Goal: Task Accomplishment & Management: Use online tool/utility

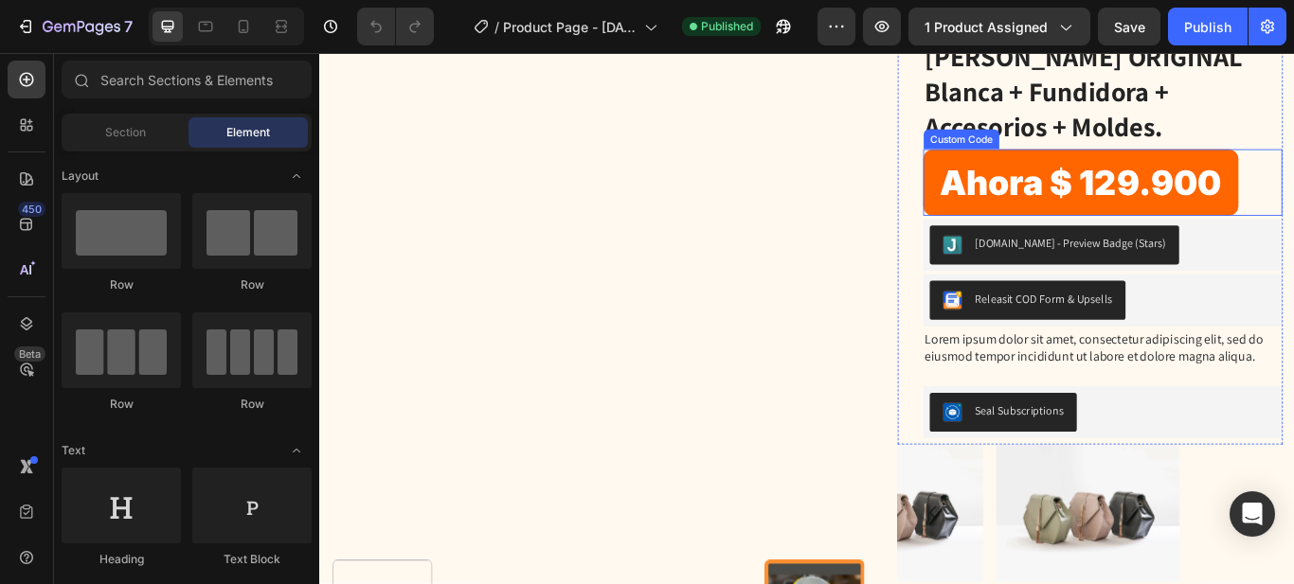
scroll to position [284, 0]
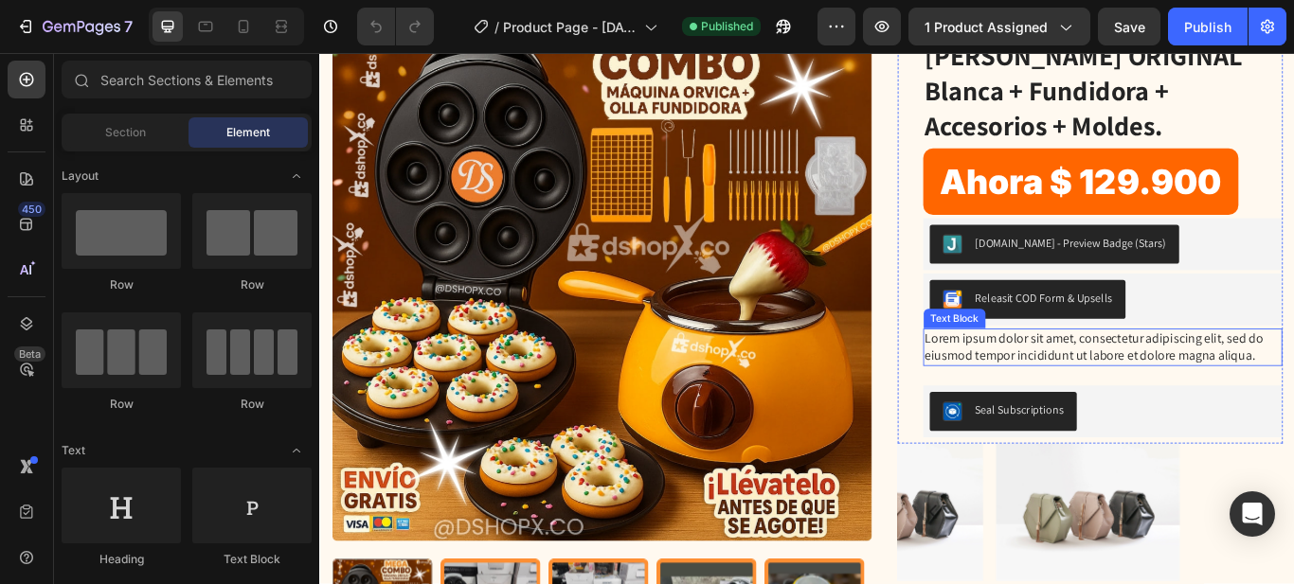
click at [1112, 395] on p "Lorem ipsum dolor sit amet, consectetur adipiscing elit, sed do eiusmod tempor …" at bounding box center [1232, 397] width 415 height 40
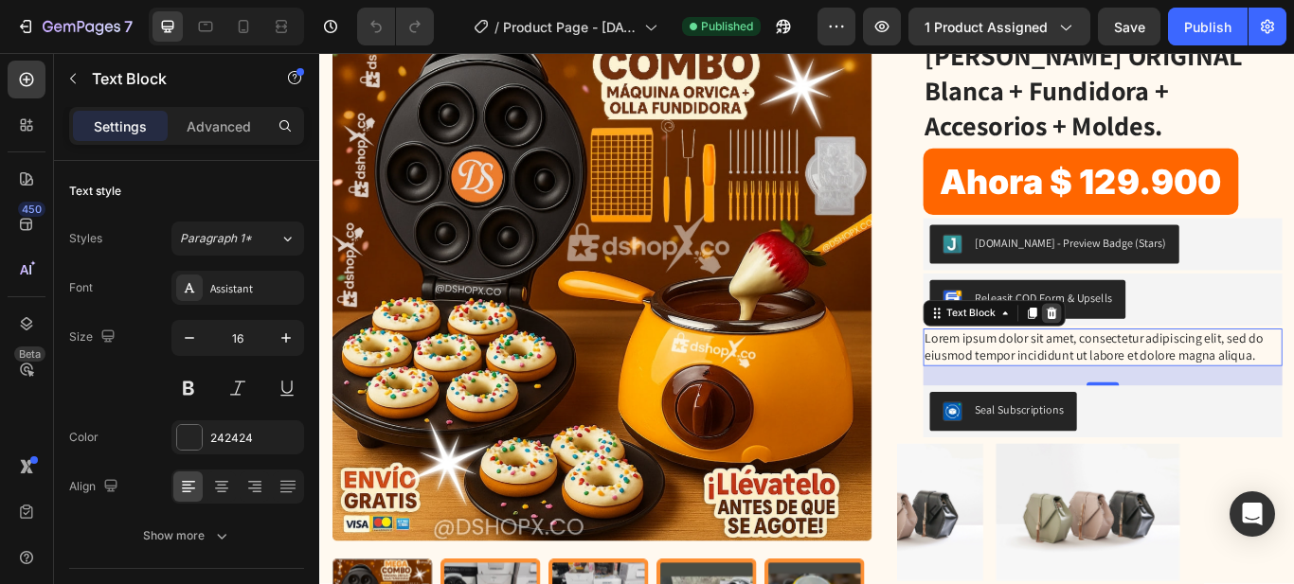
click at [1166, 357] on icon at bounding box center [1172, 356] width 12 height 13
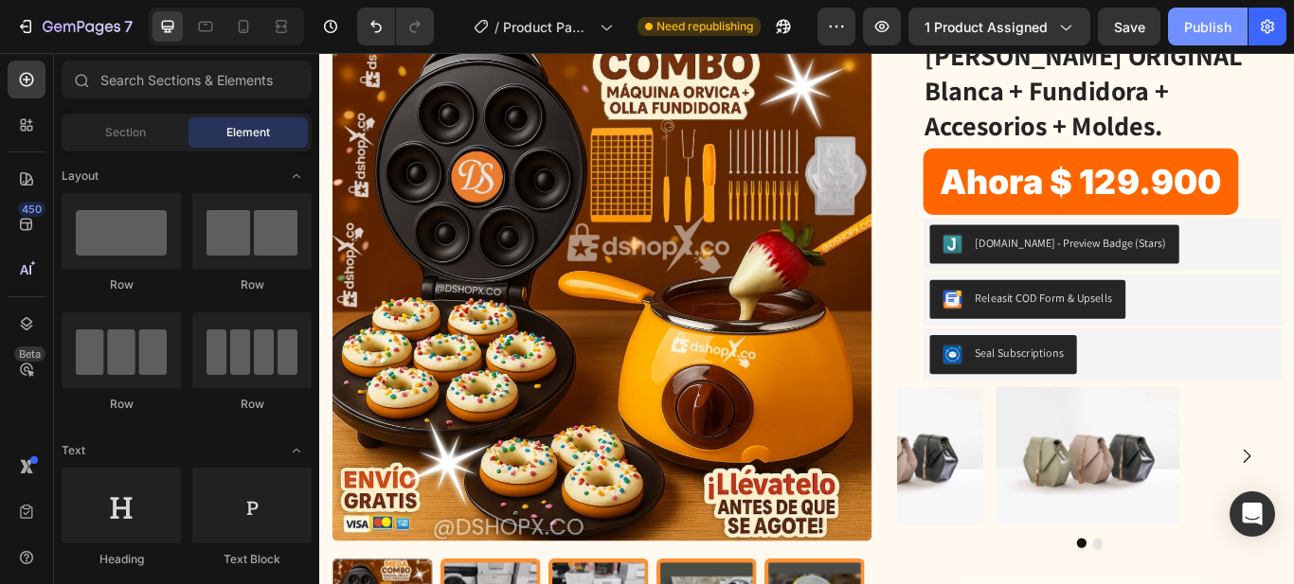
click at [1208, 17] on div "Publish" at bounding box center [1207, 27] width 47 height 20
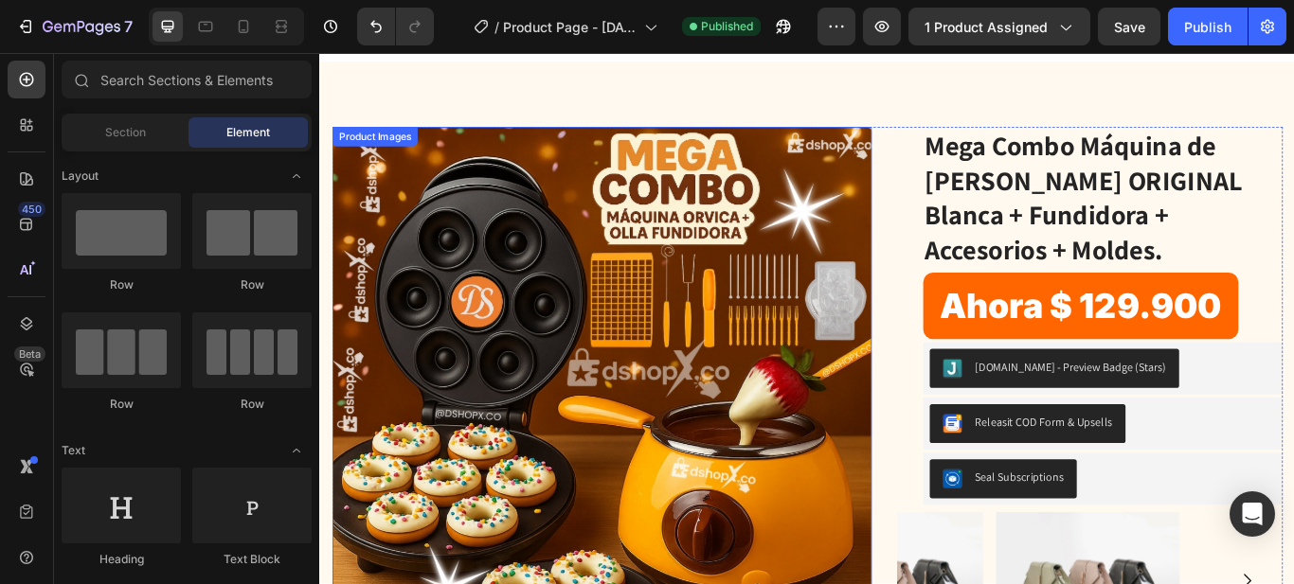
scroll to position [95, 0]
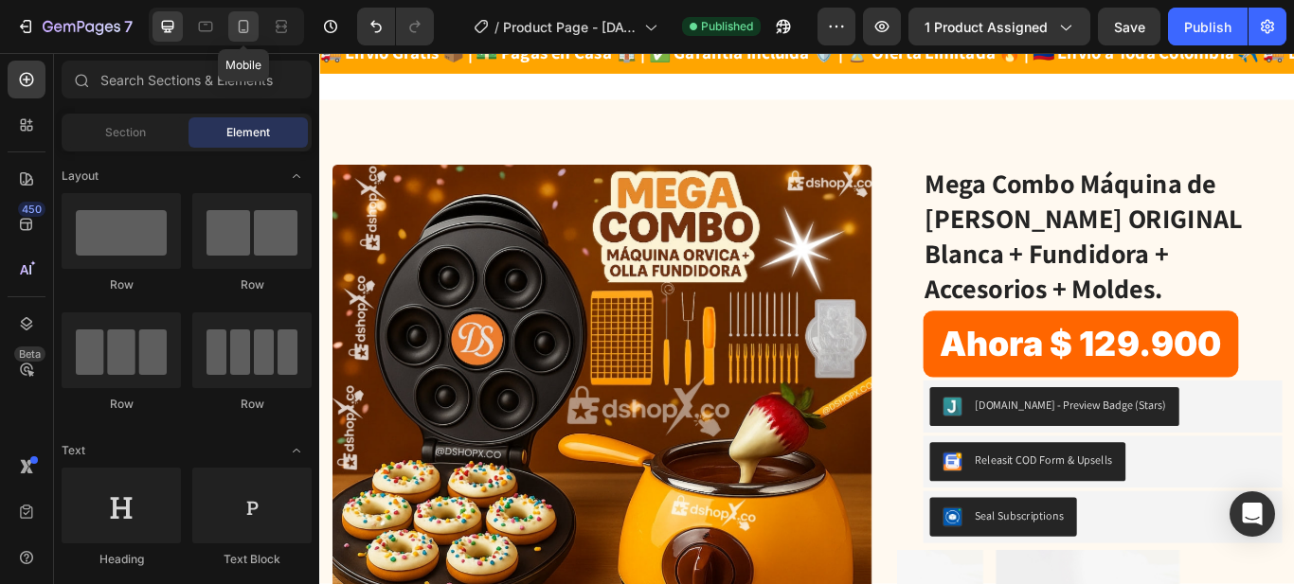
click at [246, 27] on icon at bounding box center [243, 26] width 19 height 19
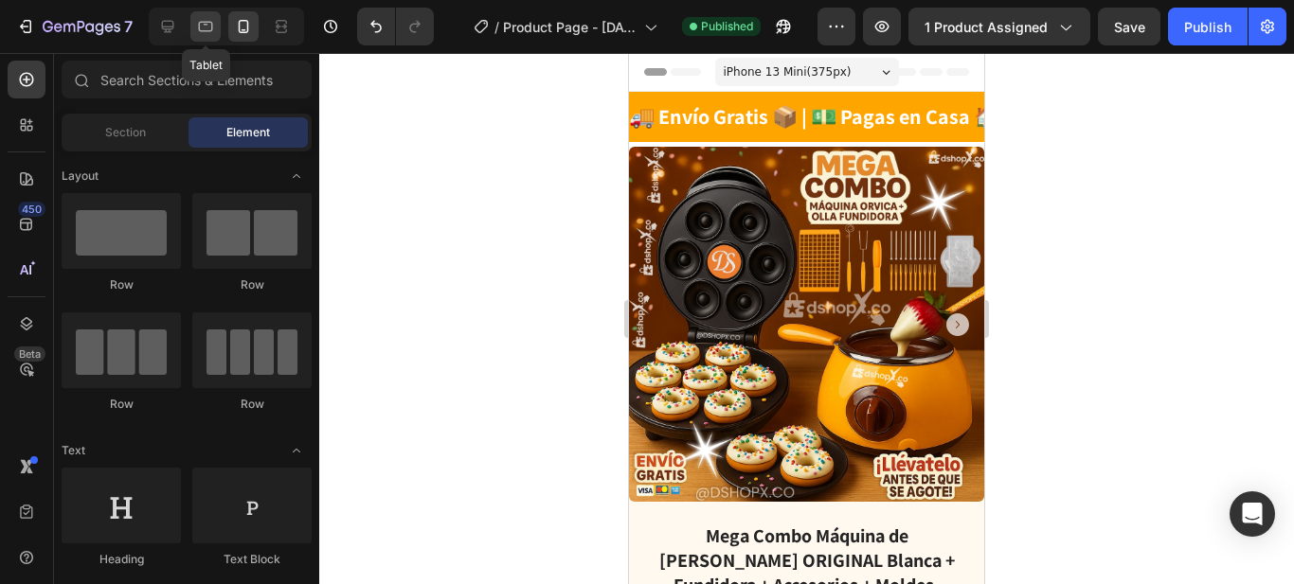
click at [199, 24] on icon at bounding box center [206, 27] width 14 height 10
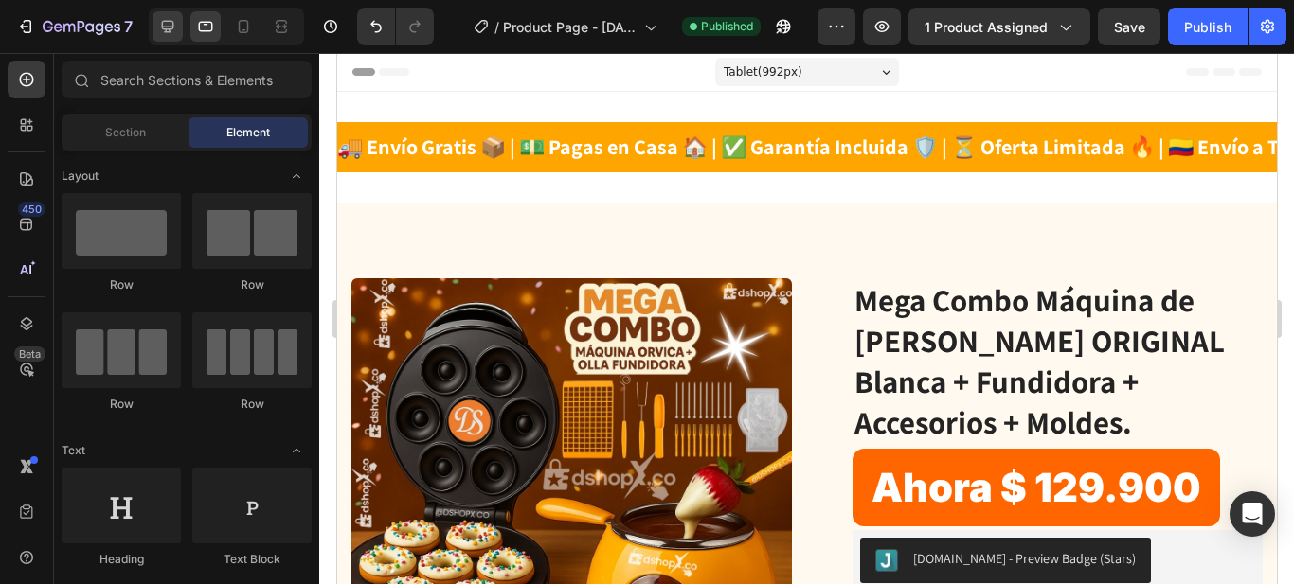
click at [182, 27] on div at bounding box center [226, 27] width 155 height 38
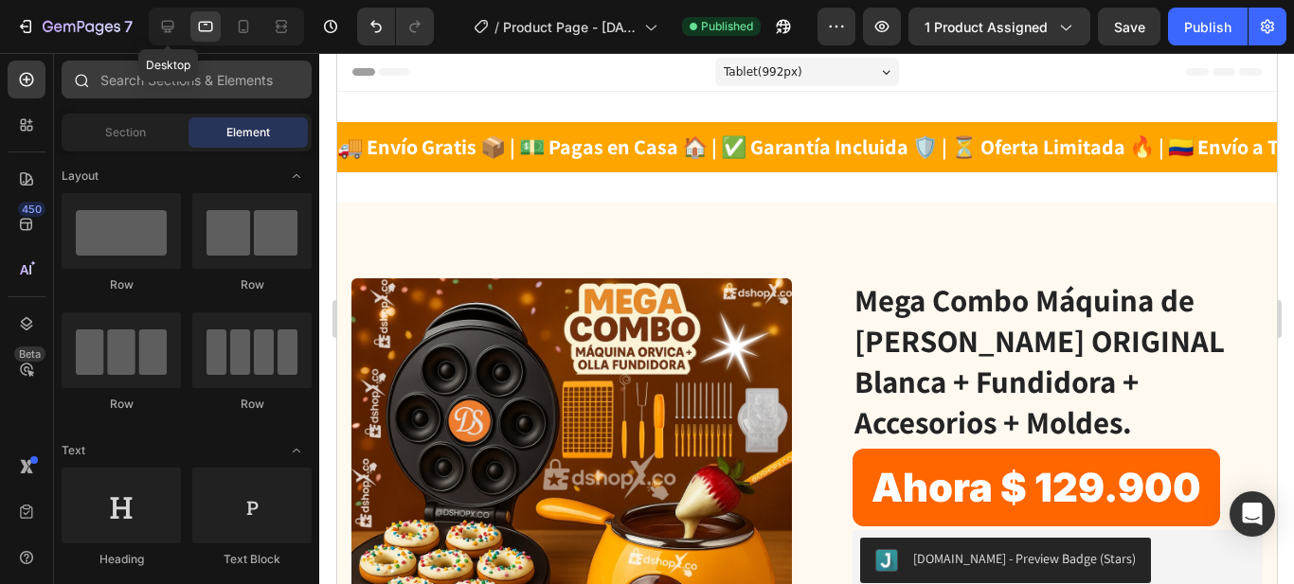
drag, startPoint x: 171, startPoint y: 20, endPoint x: 207, endPoint y: 61, distance: 54.4
click at [170, 21] on icon at bounding box center [167, 26] width 19 height 19
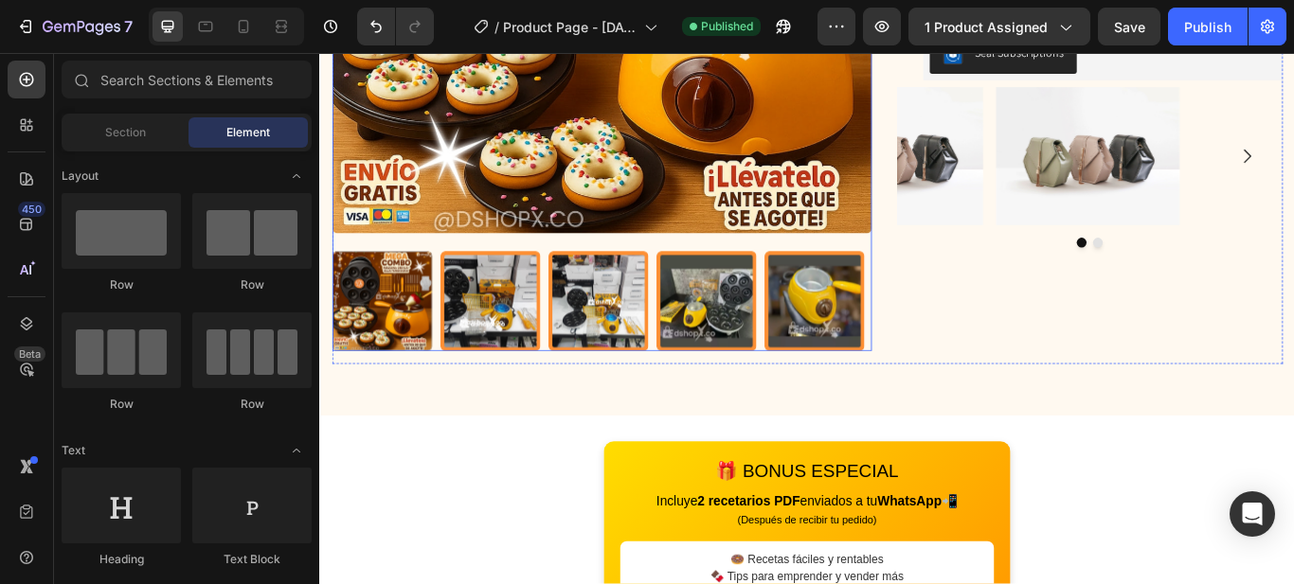
scroll to position [852, 0]
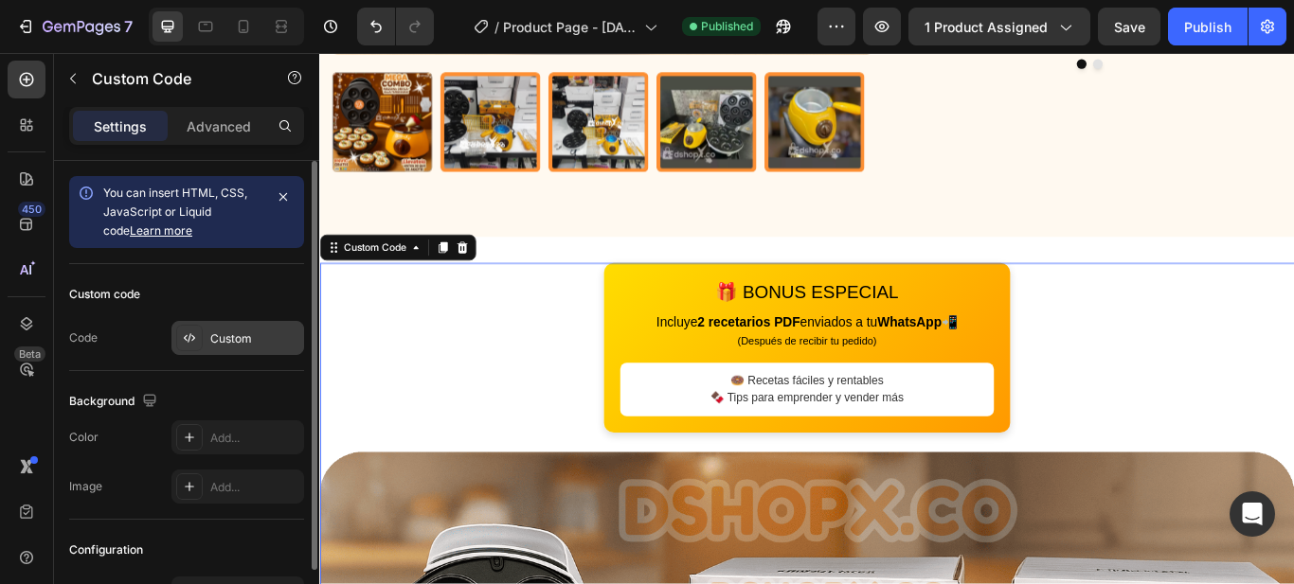
click at [250, 333] on div "Custom" at bounding box center [254, 339] width 89 height 17
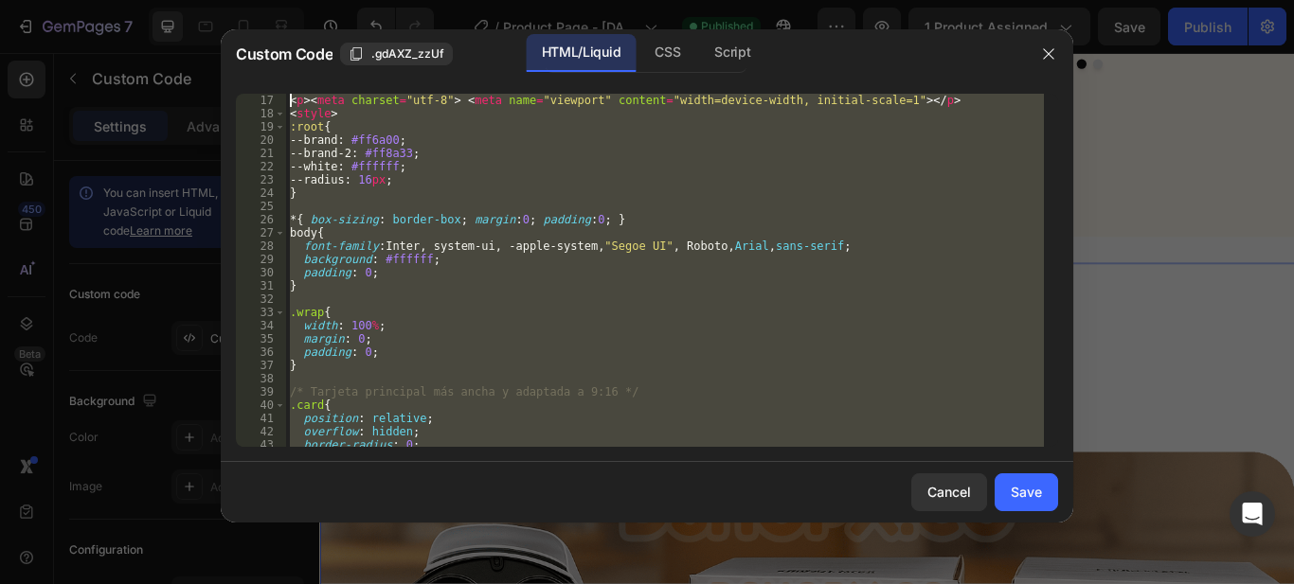
scroll to position [0, 0]
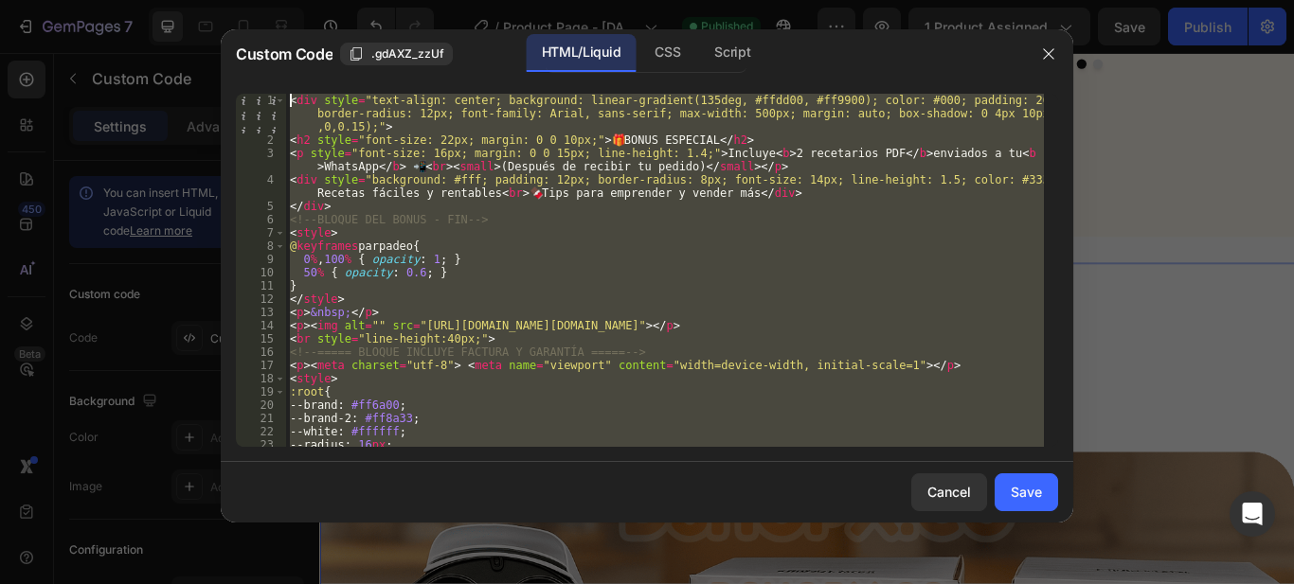
drag, startPoint x: 1019, startPoint y: 441, endPoint x: 138, endPoint y: -27, distance: 997.8
click at [138, 0] on html "7 / Product Page - Aug 26, 20:38:12 Published Preview 1 product assigned Save P…" at bounding box center [647, 0] width 1294 height 0
type textarea "<div style="text-align: center; background: linear-gradient(135deg, #ffdd00, #f…"
click at [1044, 48] on icon "button" at bounding box center [1048, 53] width 15 height 15
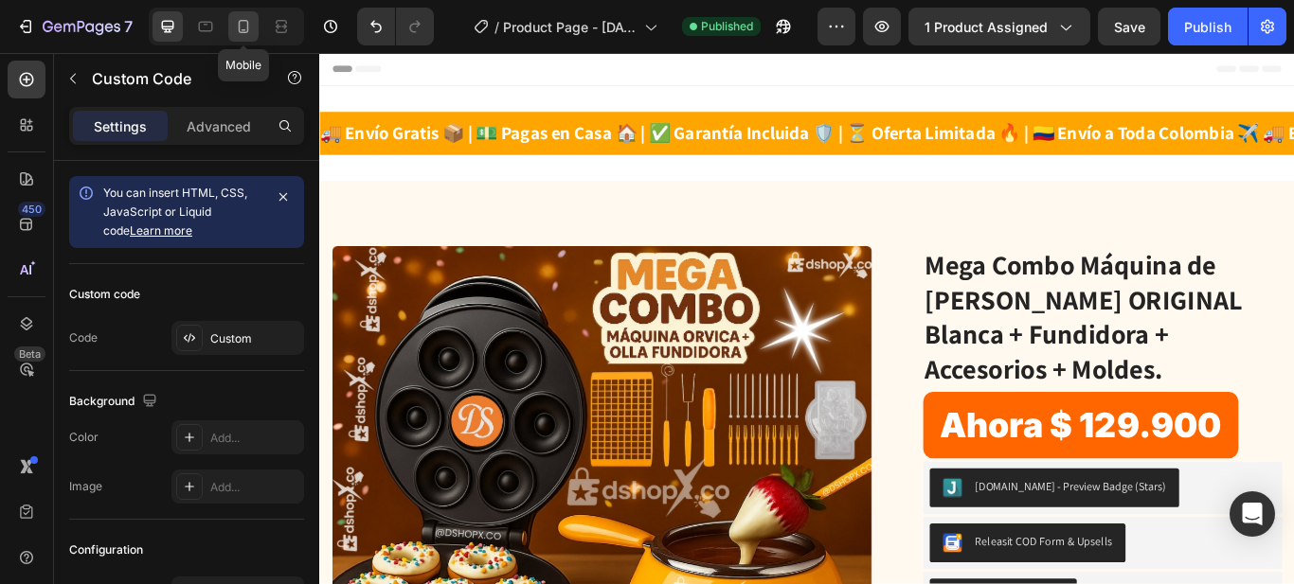
click at [244, 28] on icon at bounding box center [243, 26] width 19 height 19
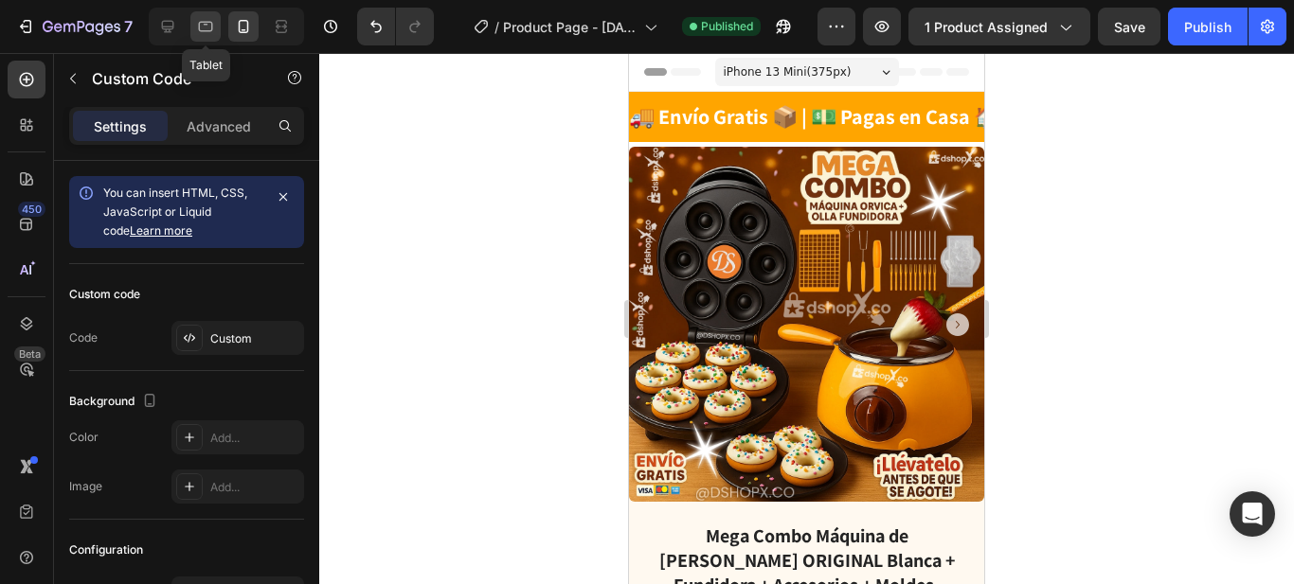
click at [214, 24] on icon at bounding box center [205, 26] width 19 height 19
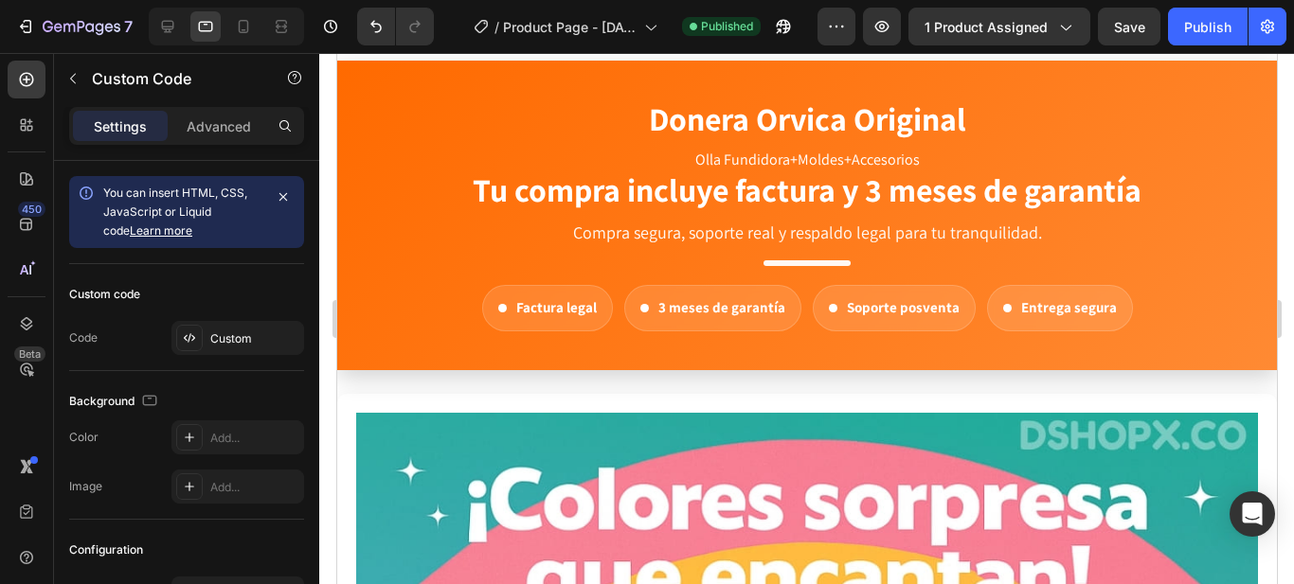
scroll to position [1989, 0]
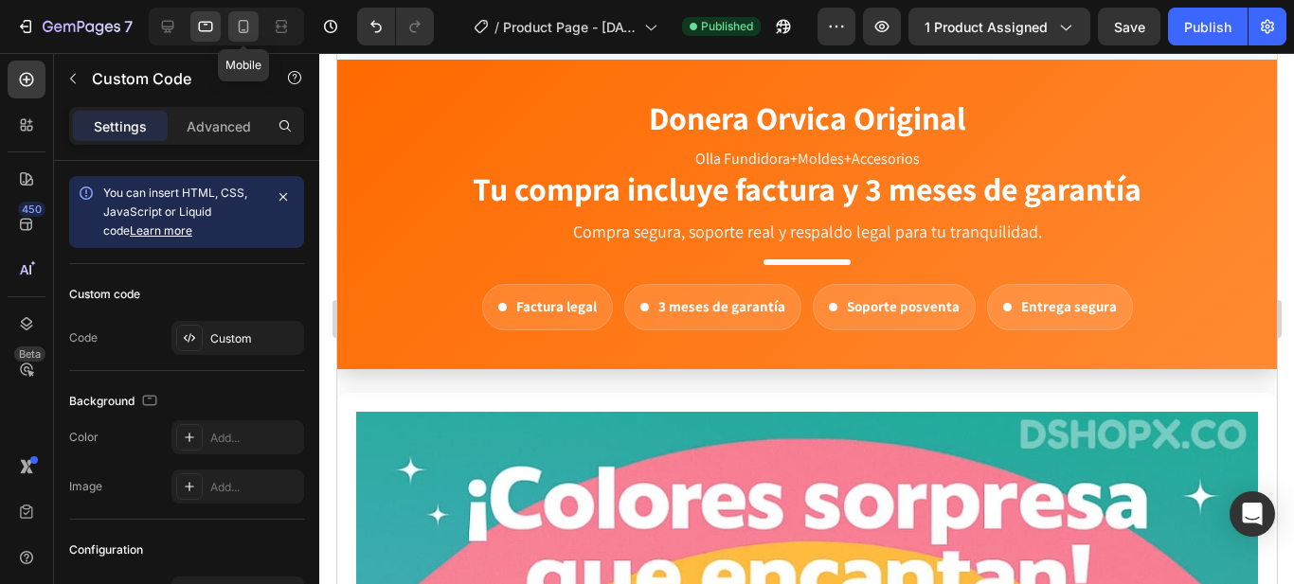
click at [239, 30] on icon at bounding box center [244, 26] width 10 height 13
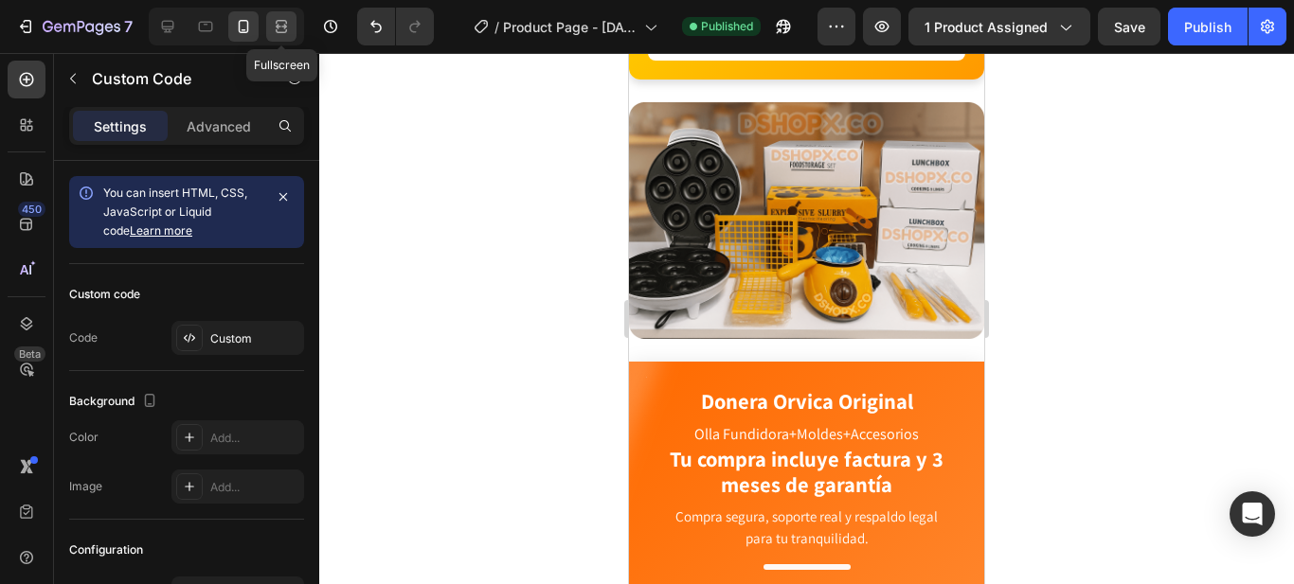
click at [278, 23] on icon at bounding box center [281, 26] width 19 height 19
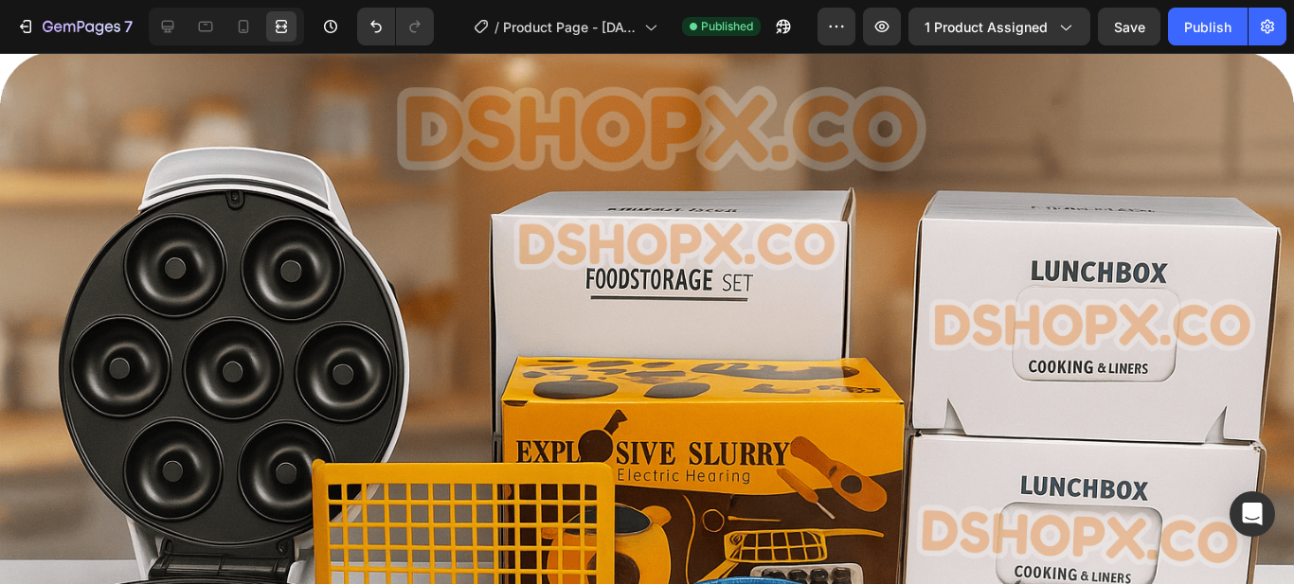
scroll to position [1337, 0]
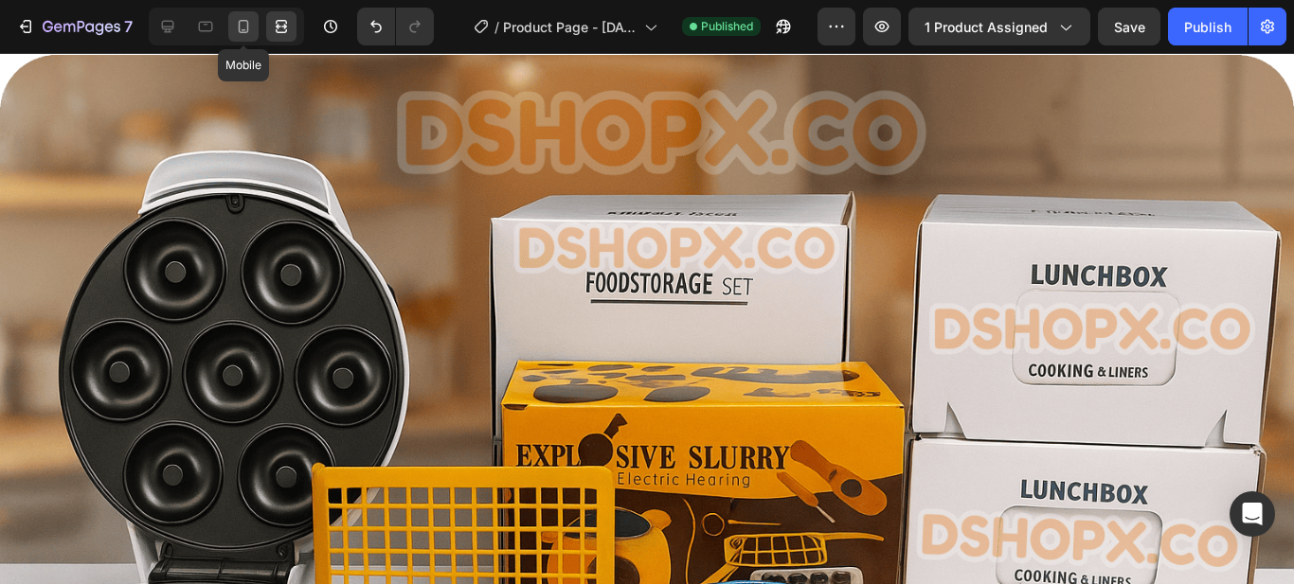
click at [239, 30] on icon at bounding box center [244, 26] width 10 height 13
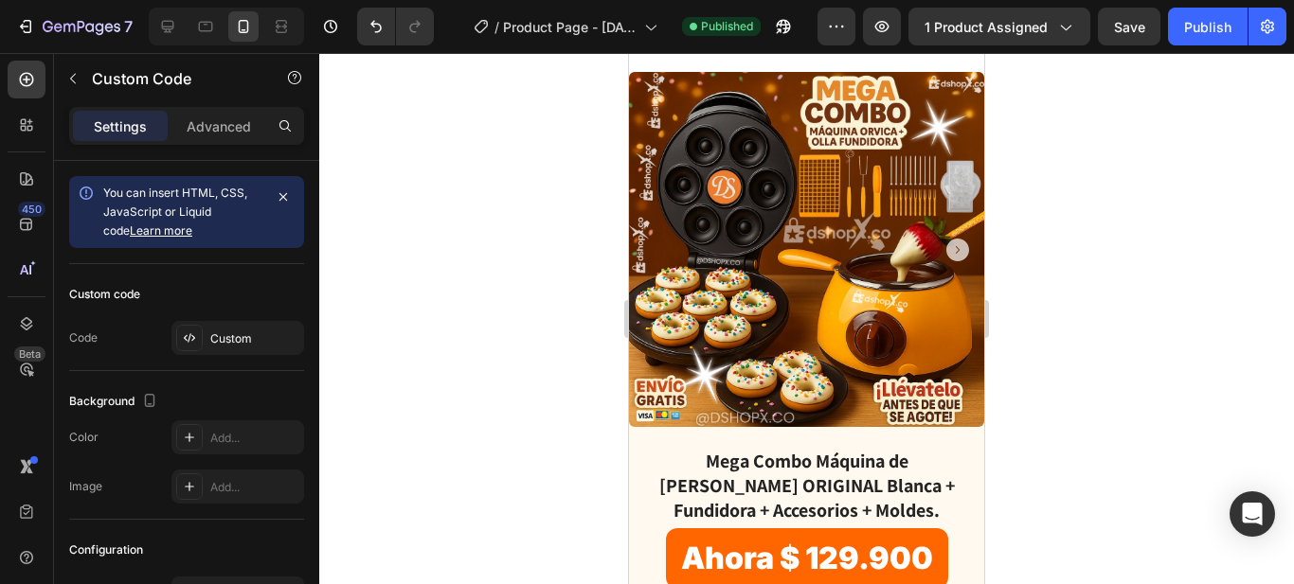
scroll to position [284, 0]
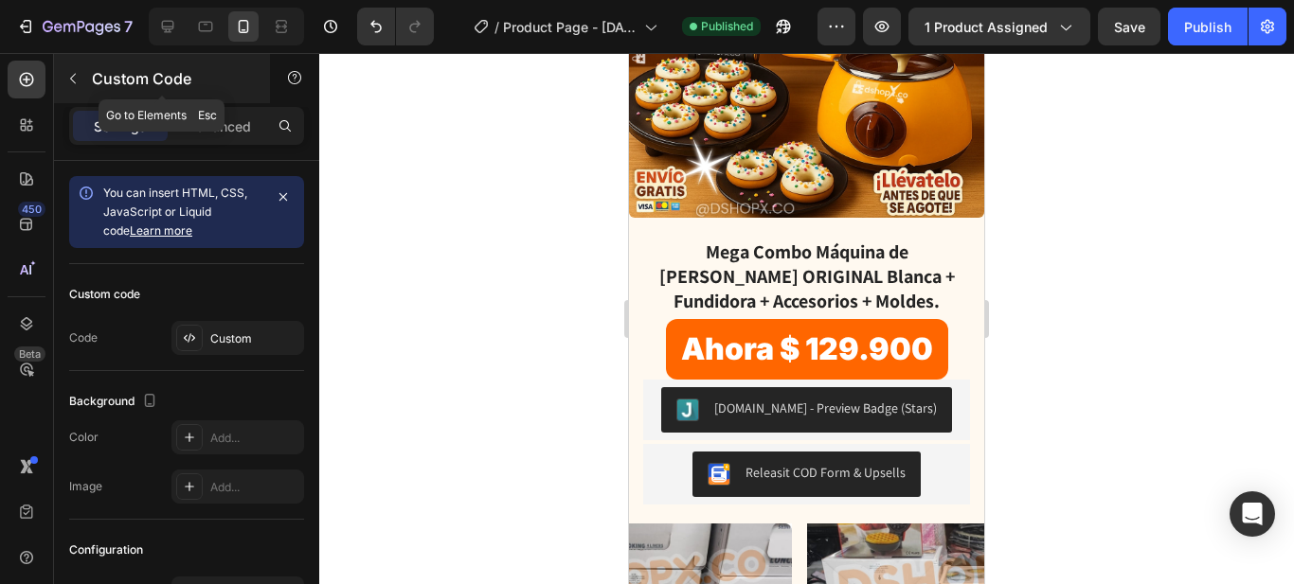
click at [80, 75] on icon "button" at bounding box center [72, 78] width 15 height 15
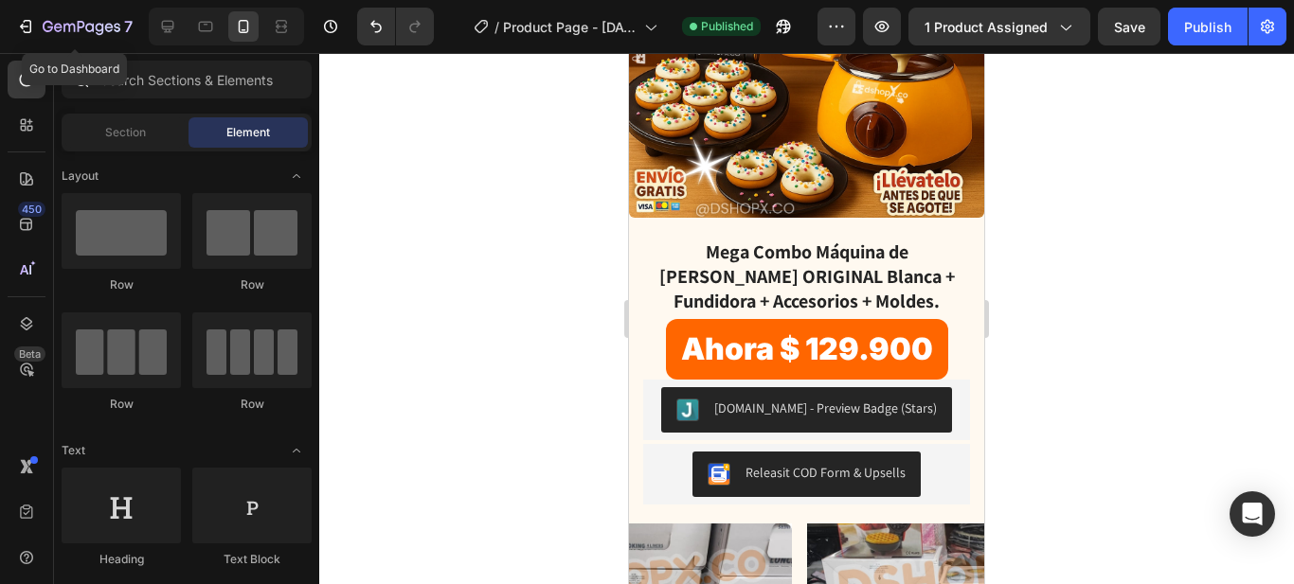
drag, startPoint x: 27, startPoint y: 26, endPoint x: 188, endPoint y: 105, distance: 179.6
click at [27, 25] on icon "button" at bounding box center [25, 26] width 19 height 19
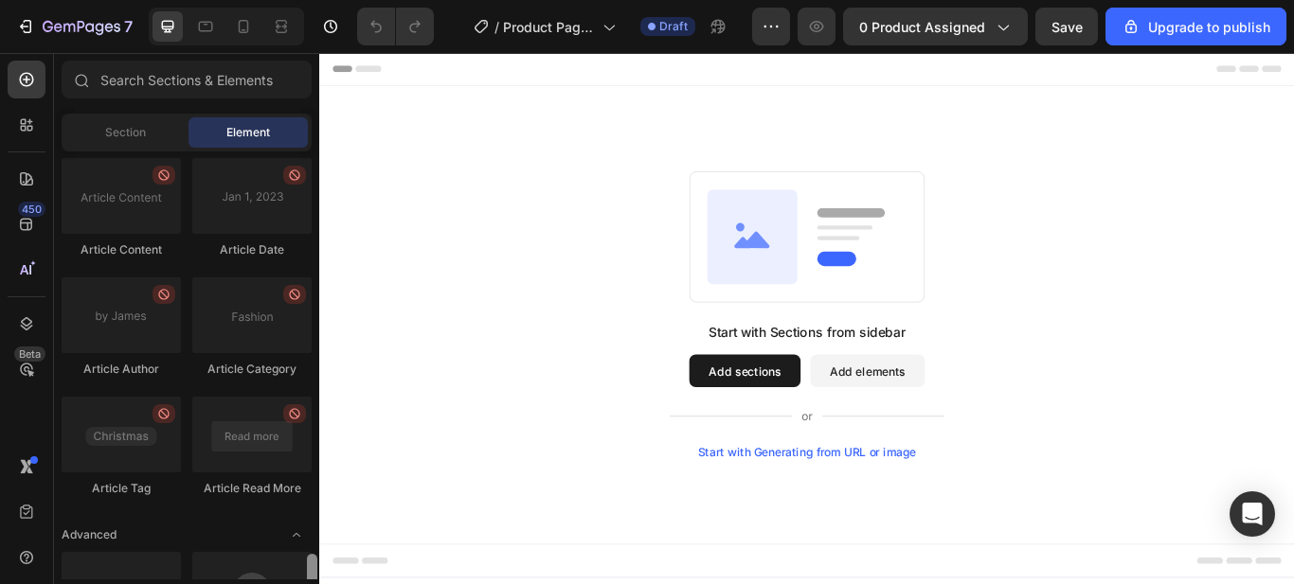
scroll to position [5310, 0]
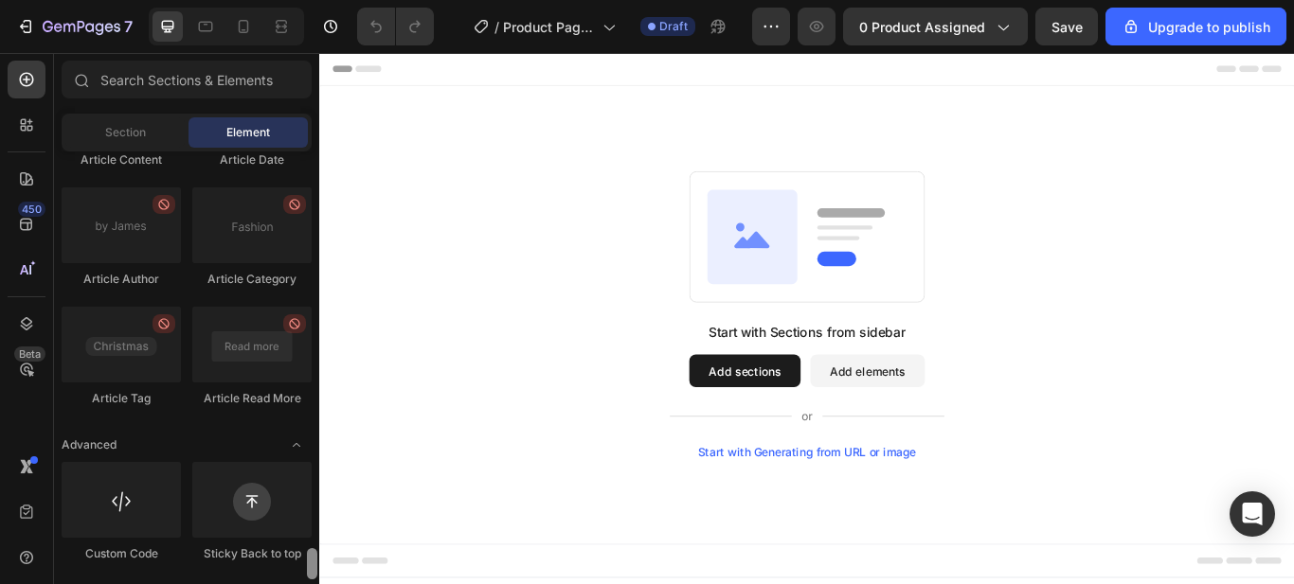
drag, startPoint x: 315, startPoint y: 206, endPoint x: 307, endPoint y: 569, distance: 362.9
click at [307, 569] on div at bounding box center [312, 563] width 10 height 31
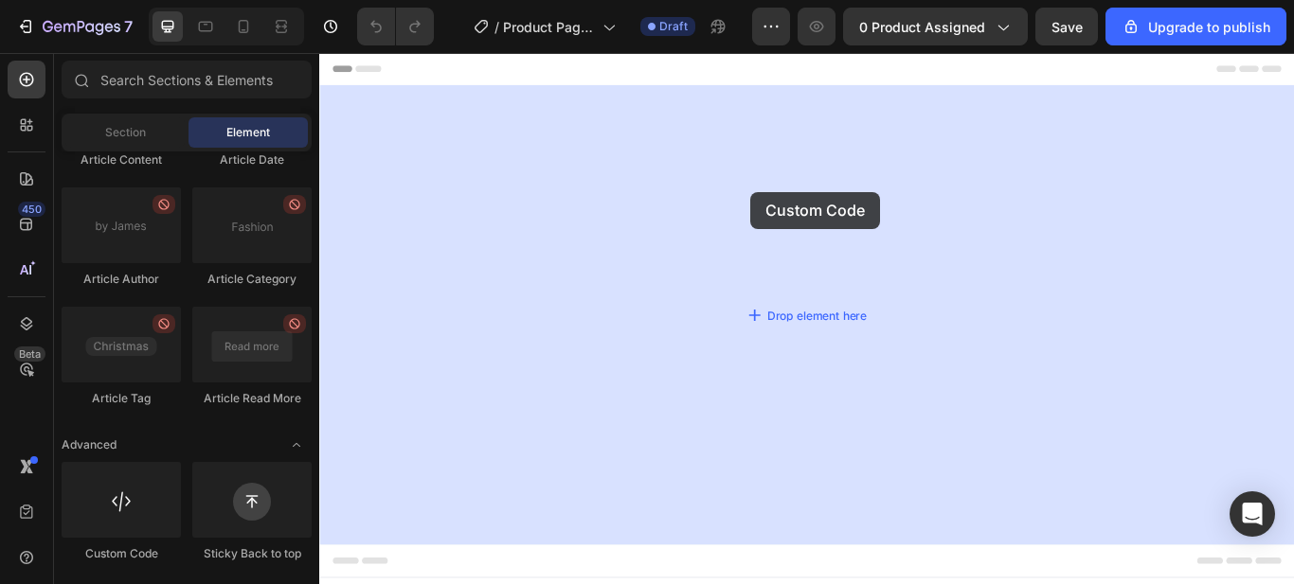
drag, startPoint x: 469, startPoint y: 554, endPoint x: 826, endPoint y: 215, distance: 492.4
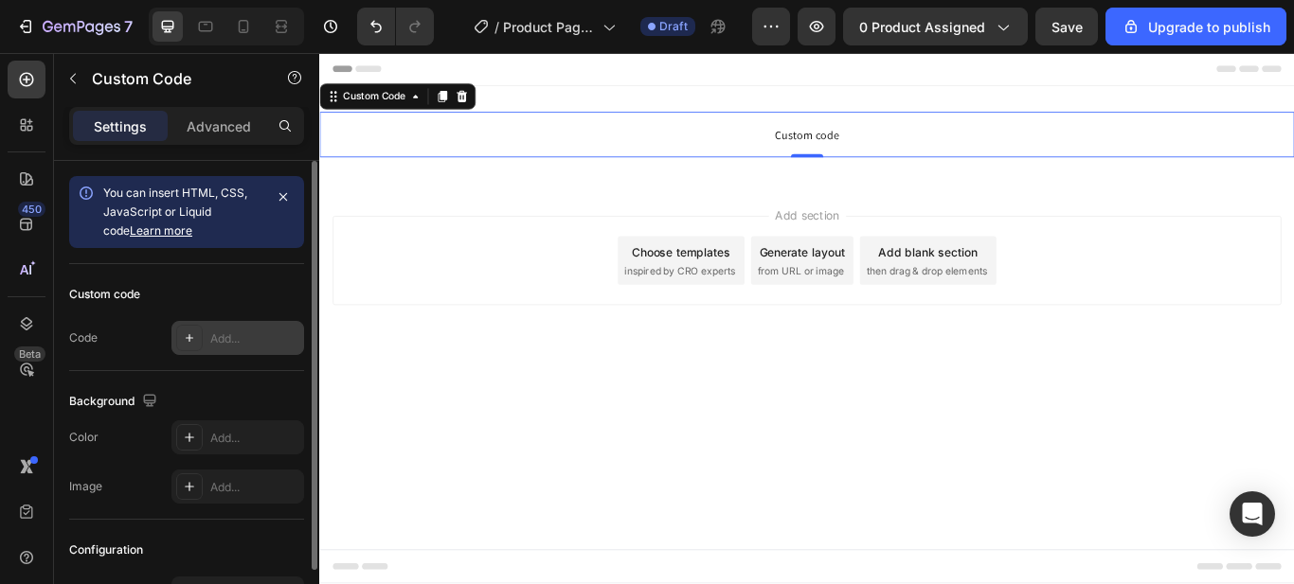
click at [244, 340] on div "Add..." at bounding box center [254, 339] width 89 height 17
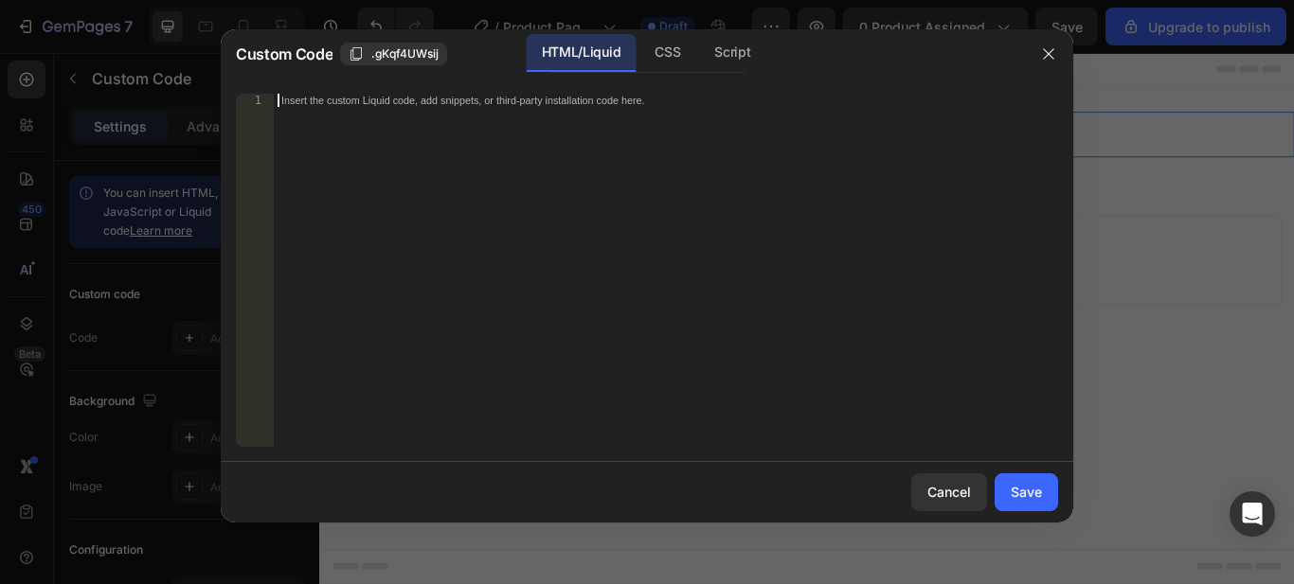
click at [361, 178] on div "Insert the custom Liquid code, add snippets, or third-party installation code h…" at bounding box center [666, 284] width 784 height 380
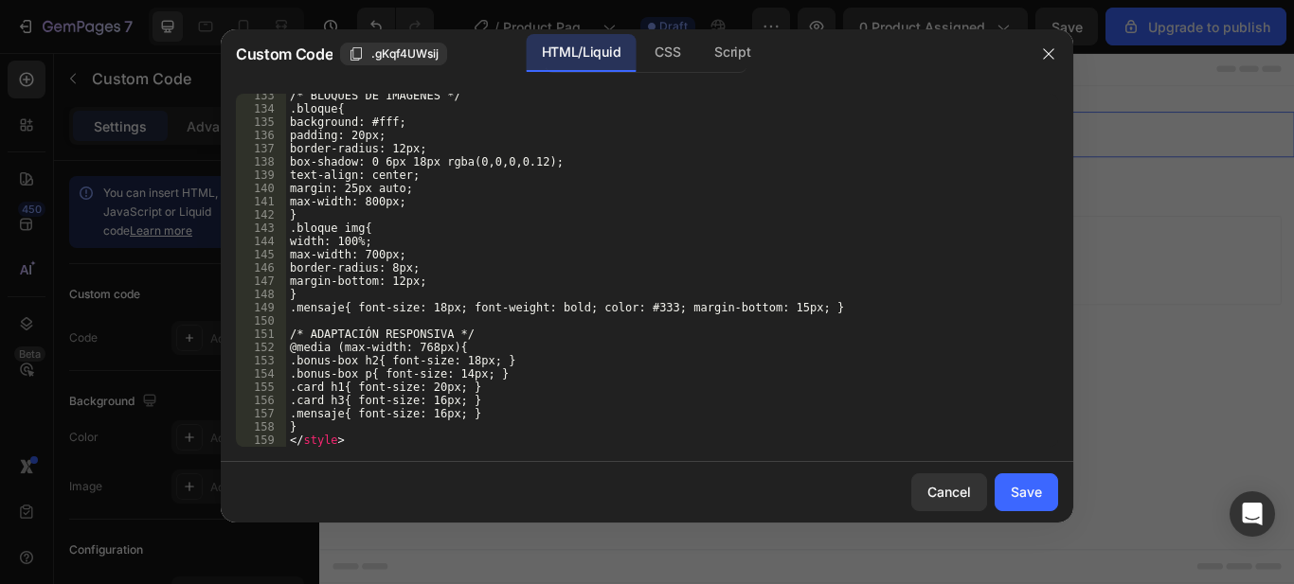
scroll to position [1782, 0]
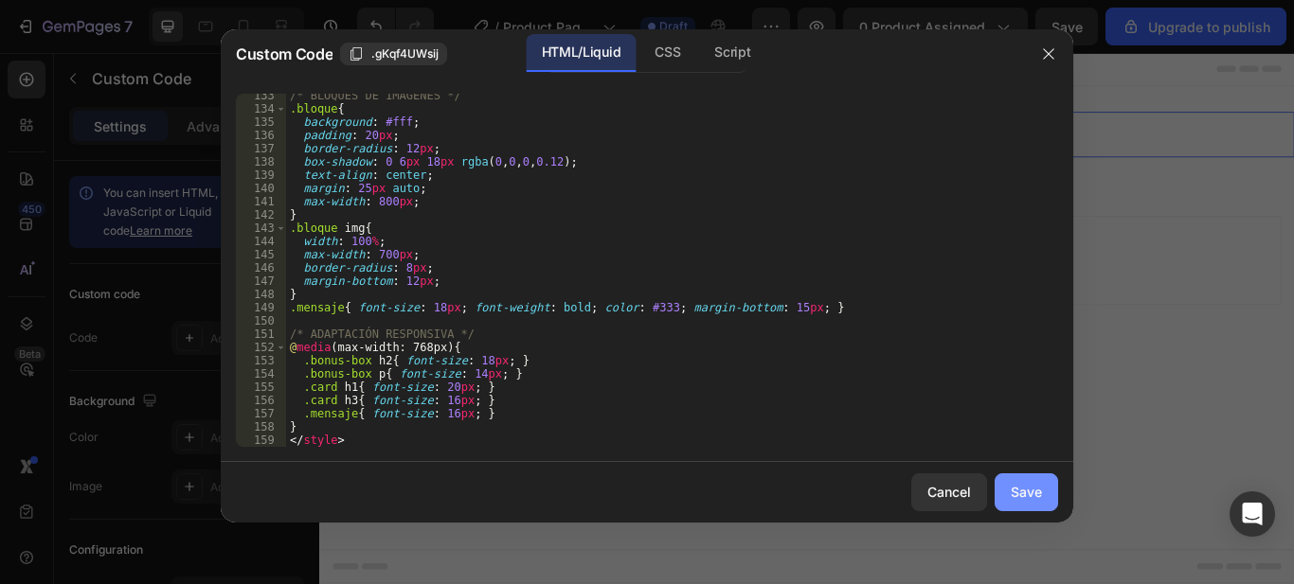
click at [1035, 488] on div "Save" at bounding box center [1026, 492] width 31 height 20
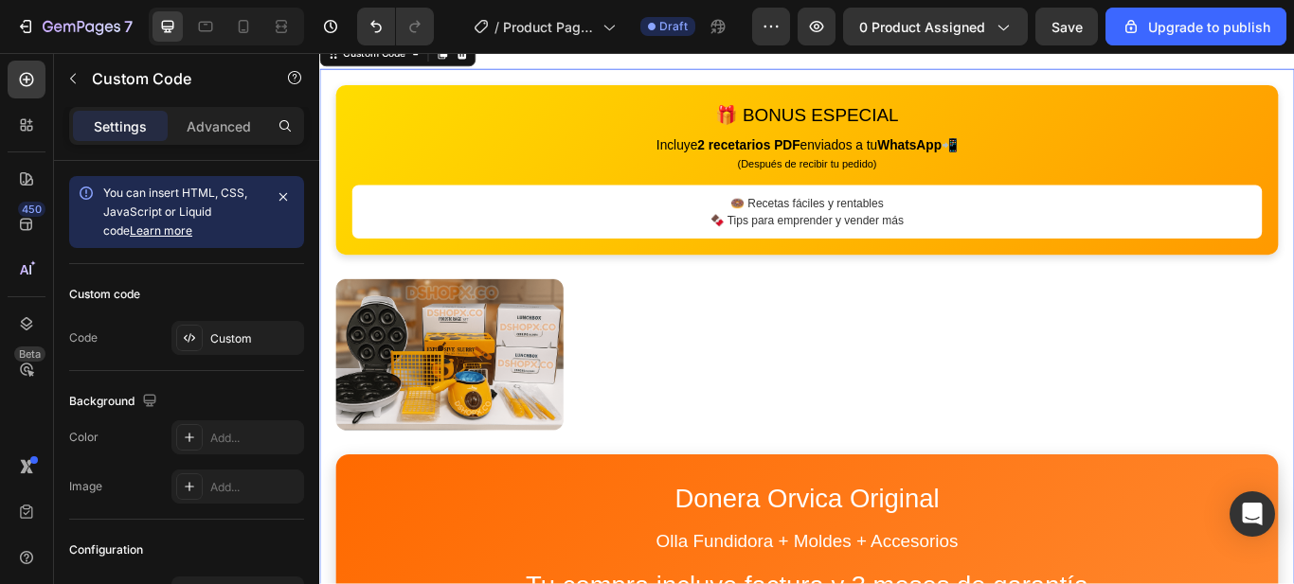
scroll to position [27, 0]
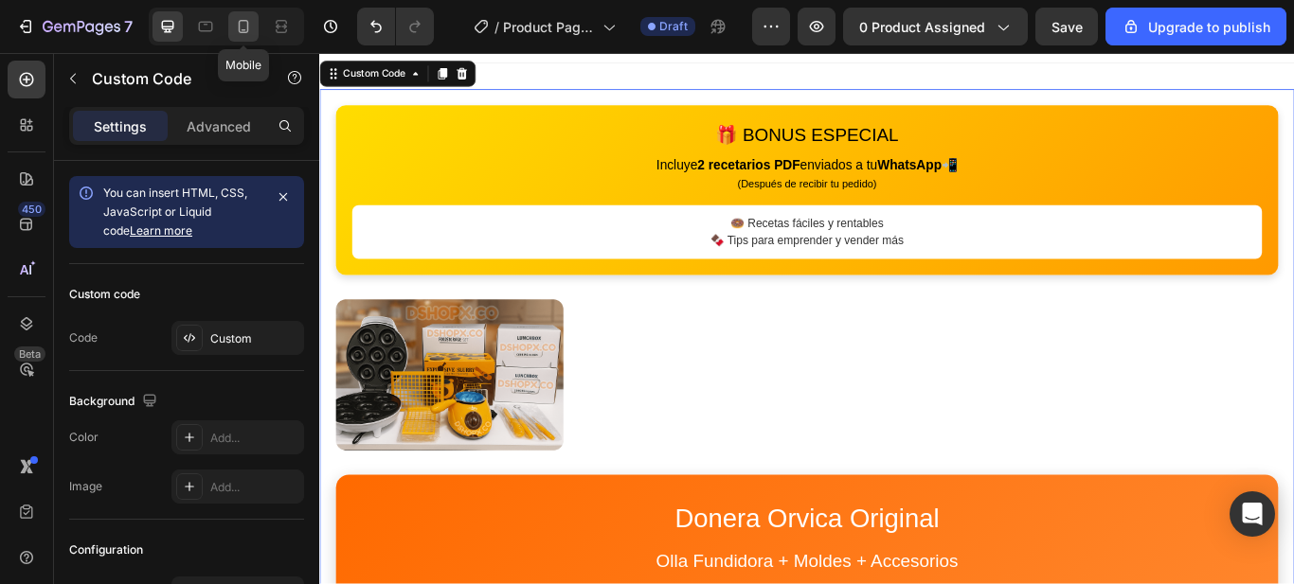
click at [250, 27] on icon at bounding box center [243, 26] width 19 height 19
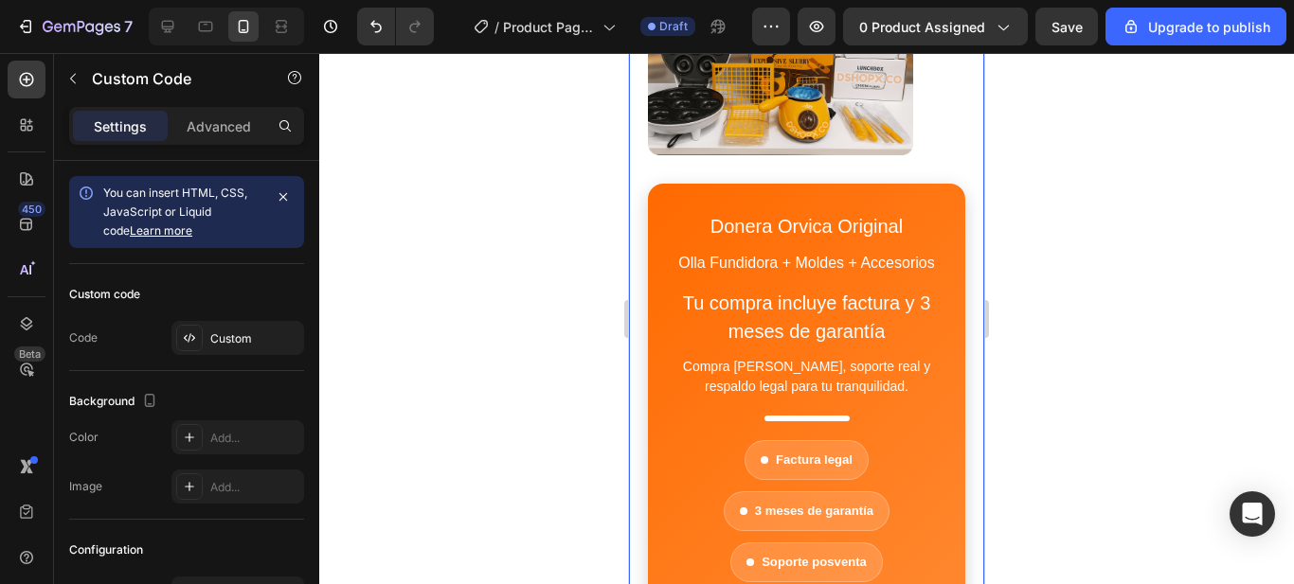
scroll to position [352, 0]
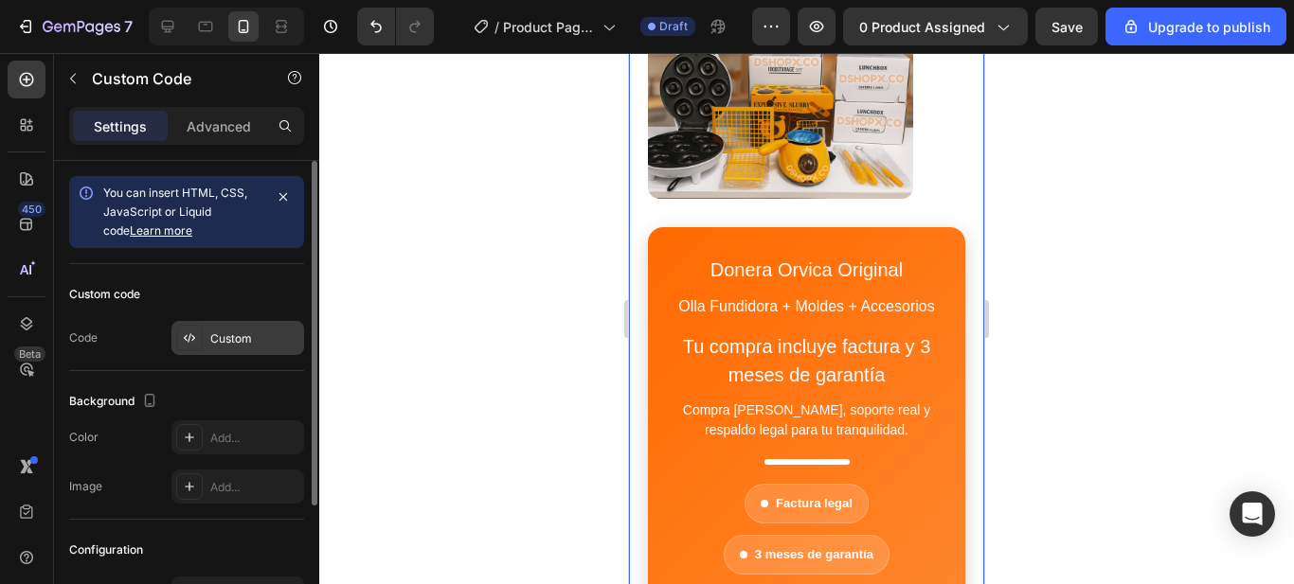
click at [251, 341] on div "Custom" at bounding box center [254, 339] width 89 height 17
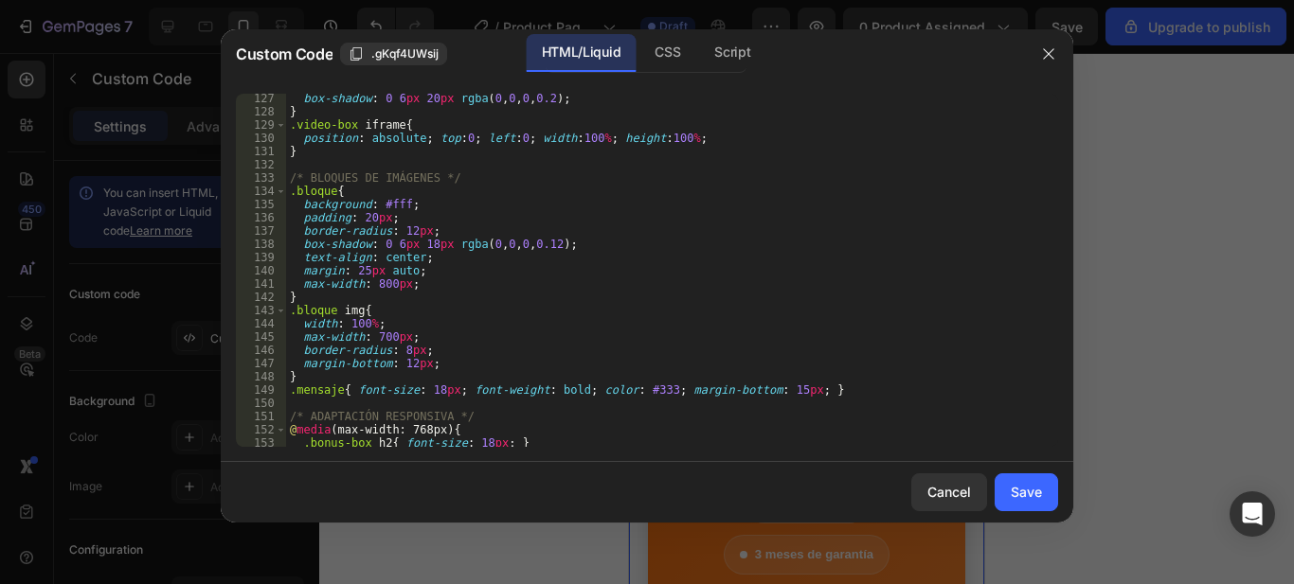
scroll to position [1795, 0]
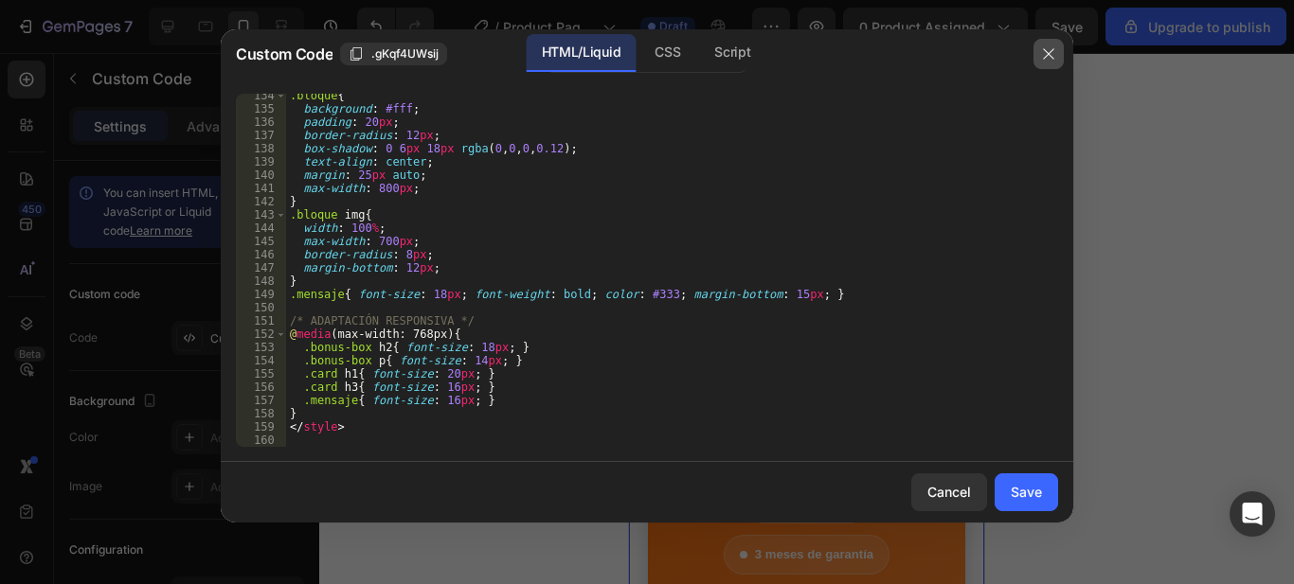
click at [1050, 49] on icon "button" at bounding box center [1048, 53] width 15 height 15
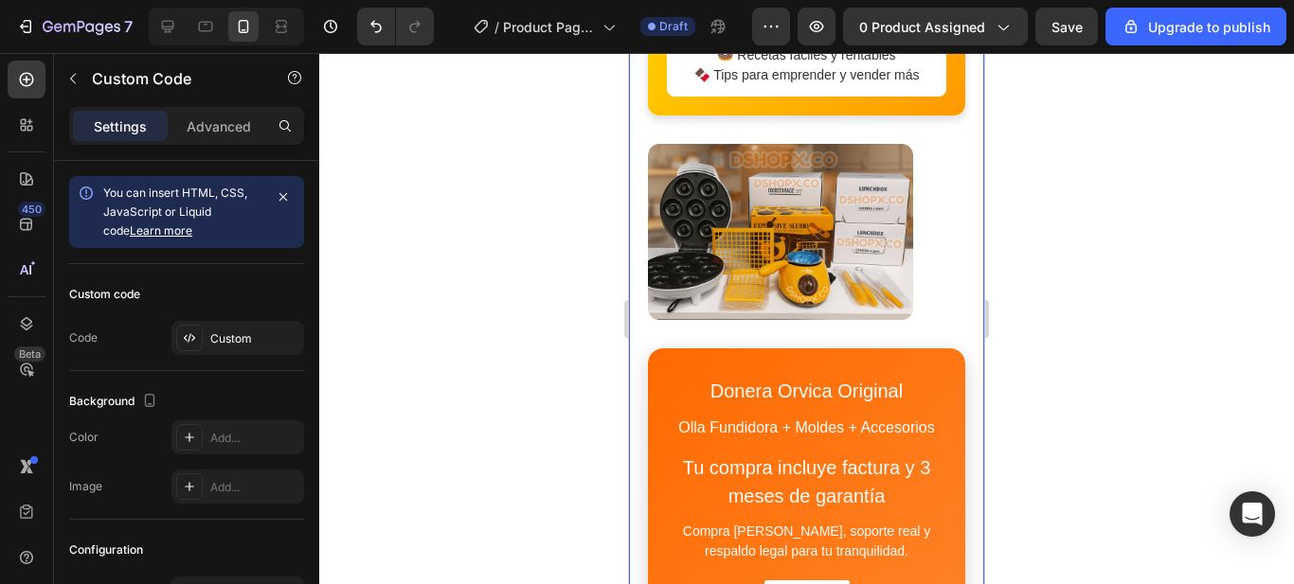
scroll to position [0, 0]
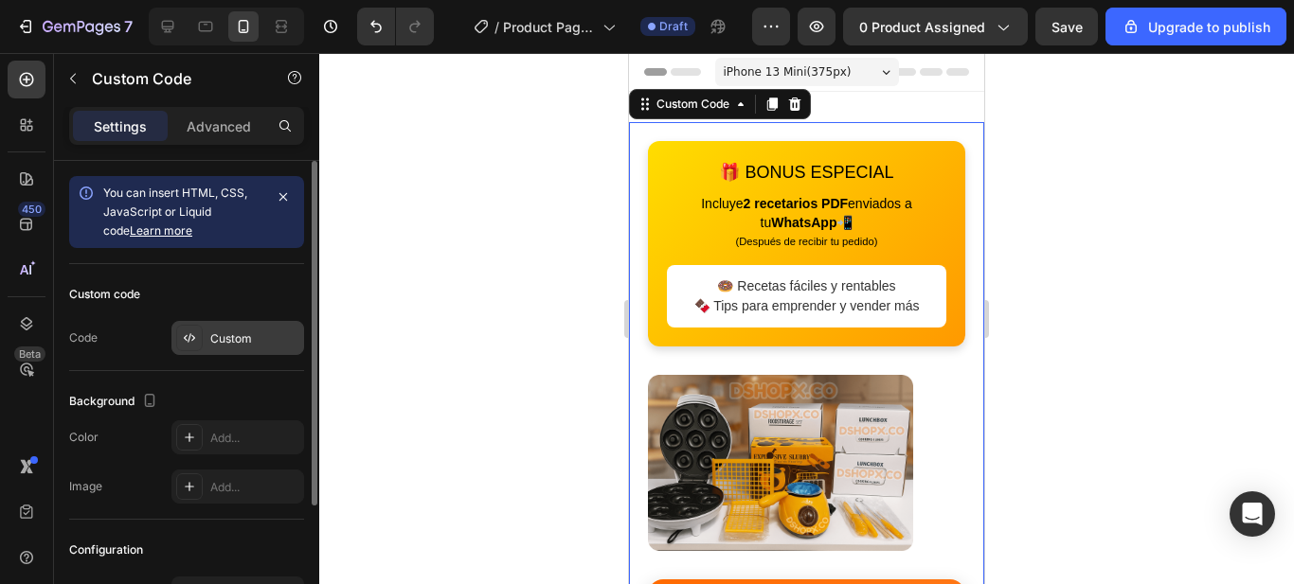
click at [231, 346] on div "Custom" at bounding box center [254, 339] width 89 height 17
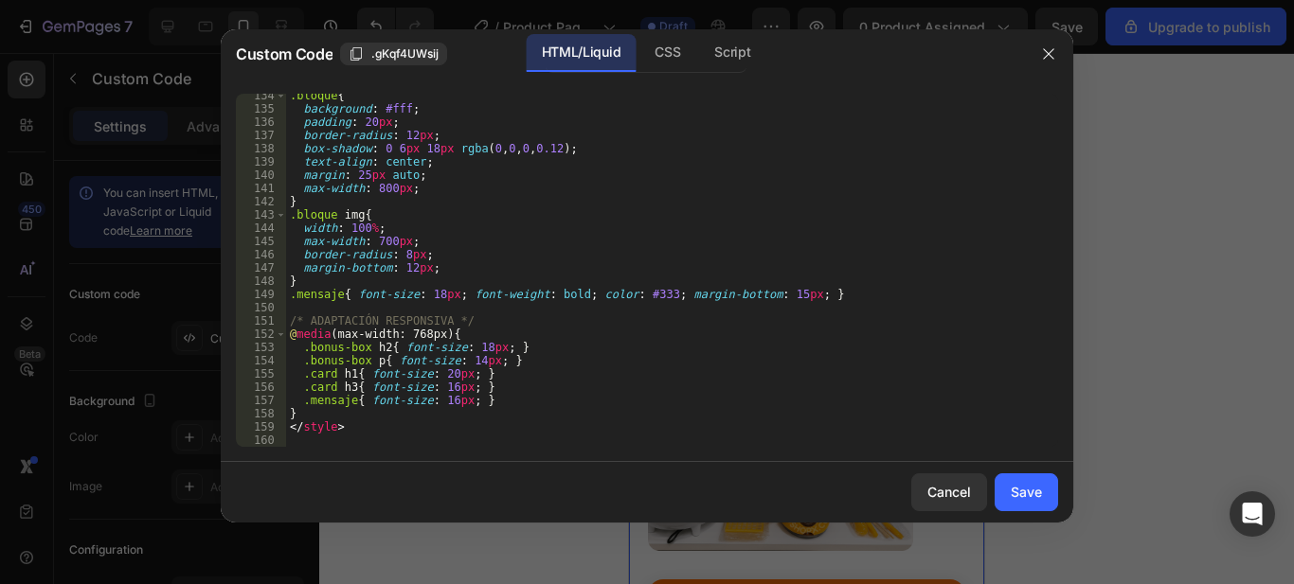
scroll to position [1795, 0]
drag, startPoint x: 329, startPoint y: 448, endPoint x: 330, endPoint y: 387, distance: 60.6
click at [242, 322] on div "134 135 136 137 138 139 140 141 142 143 144 145 146 147 148 149 150 151 152 153…" at bounding box center [647, 271] width 852 height 384
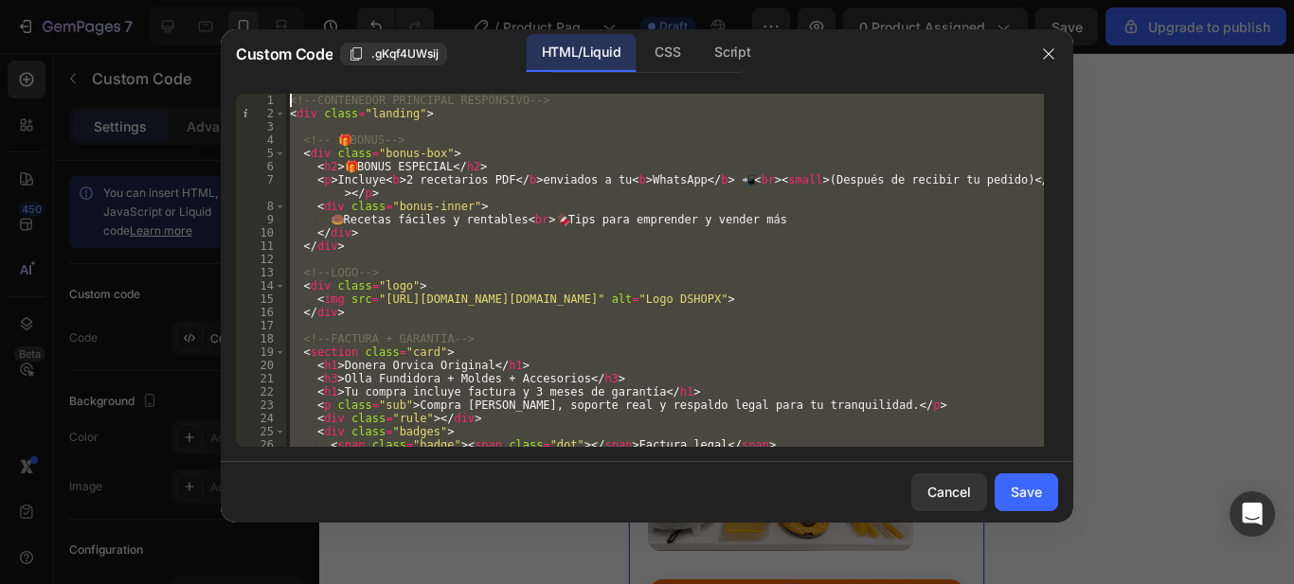
scroll to position [0, 0]
drag, startPoint x: 309, startPoint y: 397, endPoint x: 148, endPoint y: -52, distance: 476.9
click at [148, 0] on html "7 / Product Page - [DATE] 08:48:50 Draft Preview 0 product assigned Save Upgrad…" at bounding box center [647, 0] width 1294 height 0
type textarea "<!-- CONTENEDOR PRINCIPAL RESPONSIVO --> <div class="landing">"
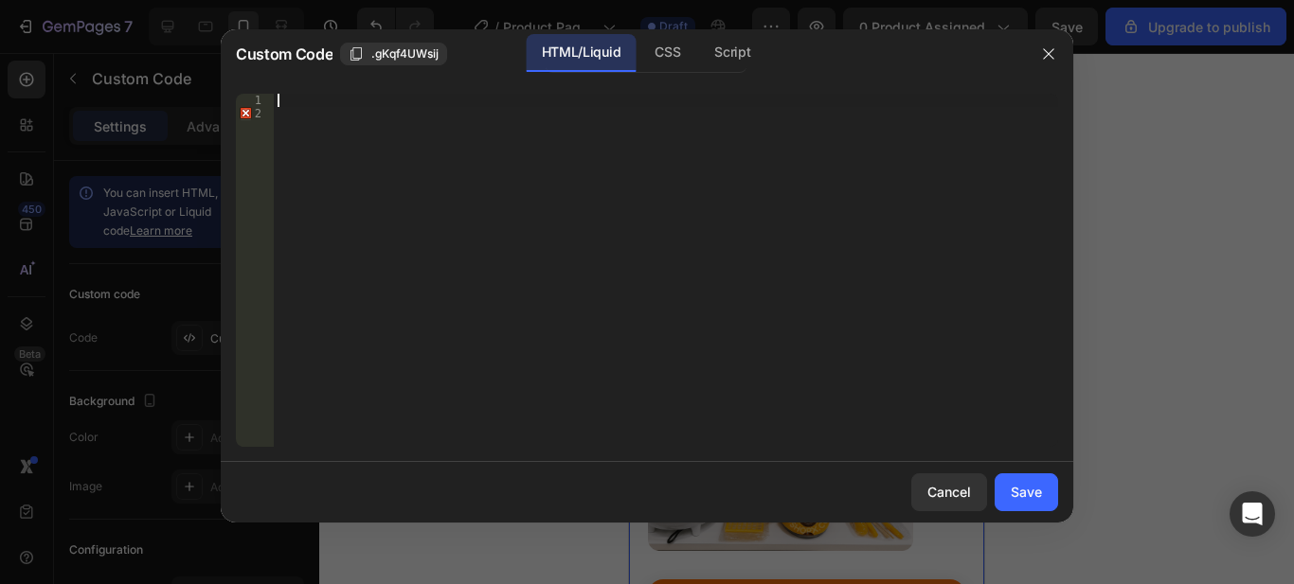
paste textarea "<div class="landing">"
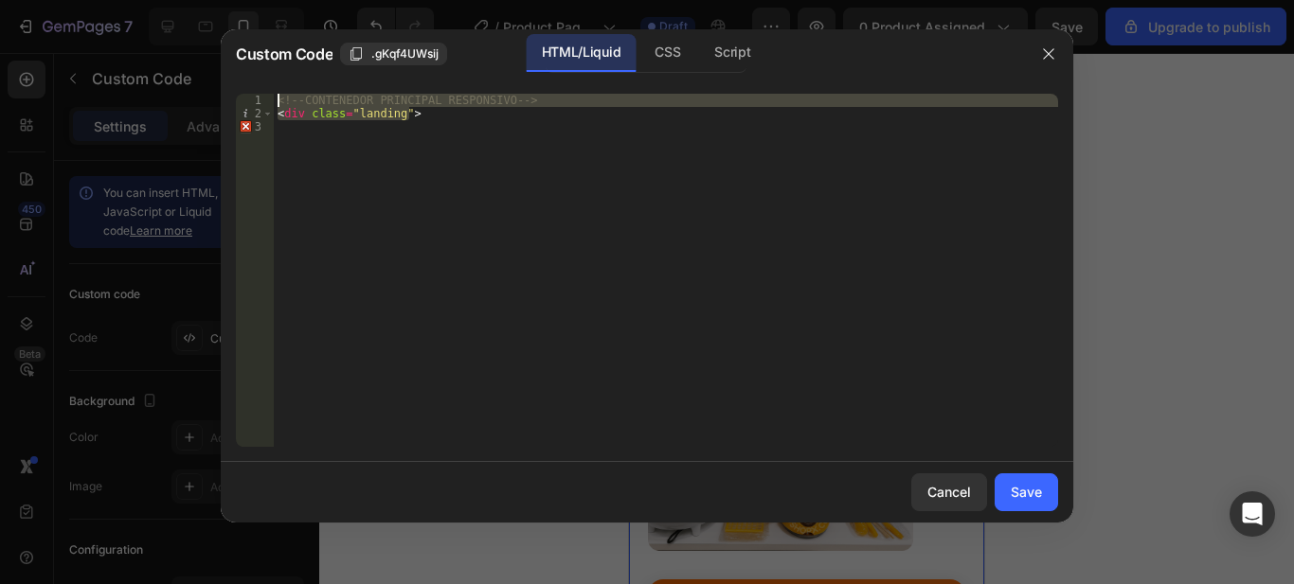
drag, startPoint x: 436, startPoint y: 116, endPoint x: 211, endPoint y: 71, distance: 228.8
click at [212, 71] on div "Custom Code .gKqf4UWsij HTML/Liquid CSS Script <div class="landing"> 1 2 3 <!--…" at bounding box center [647, 292] width 1294 height 584
type textarea "<!-- CONTENEDOR PRINCIPAL RESPONSIVO --> <div class="landing">"
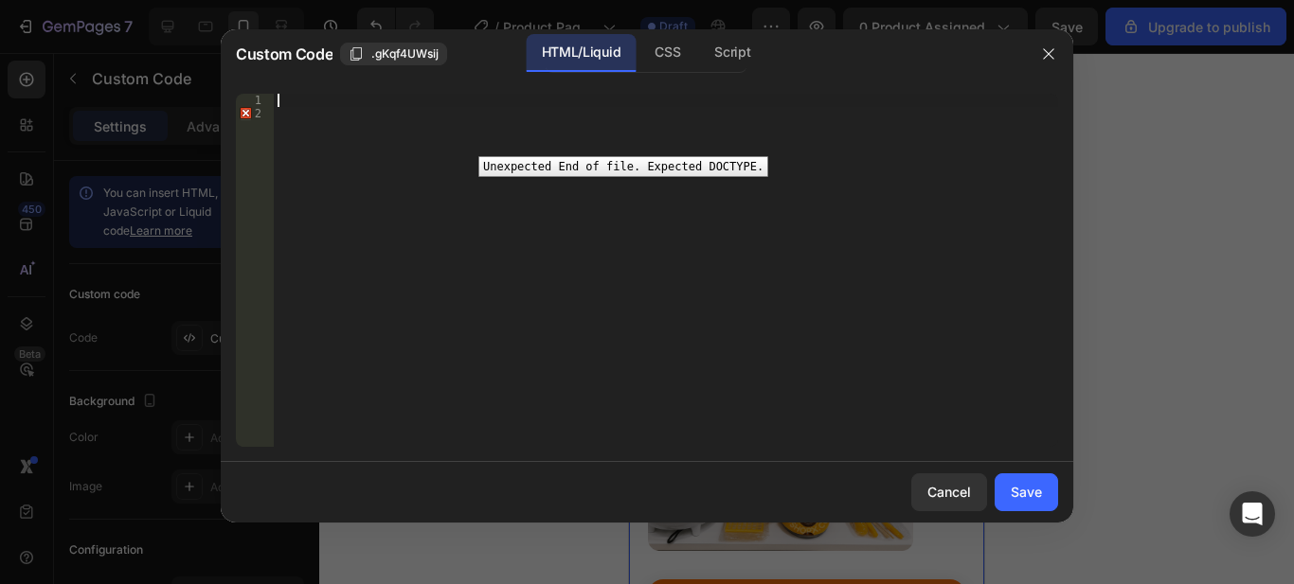
click at [243, 113] on div "2" at bounding box center [255, 113] width 38 height 13
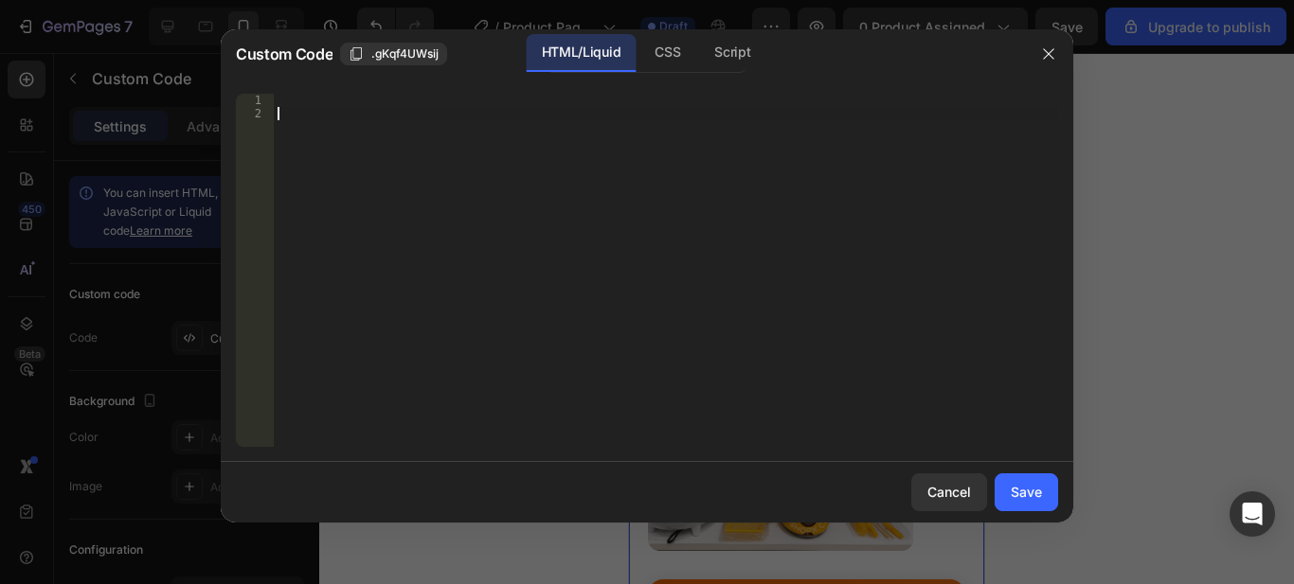
click at [303, 104] on div at bounding box center [666, 284] width 784 height 380
paste textarea "<div class="landing">"
drag, startPoint x: 280, startPoint y: 83, endPoint x: 204, endPoint y: 62, distance: 79.8
click at [204, 62] on div "Custom Code .gKqf4UWsij HTML/Liquid CSS Script <div class="landing"> 1 2 3 <!--…" at bounding box center [647, 292] width 1294 height 584
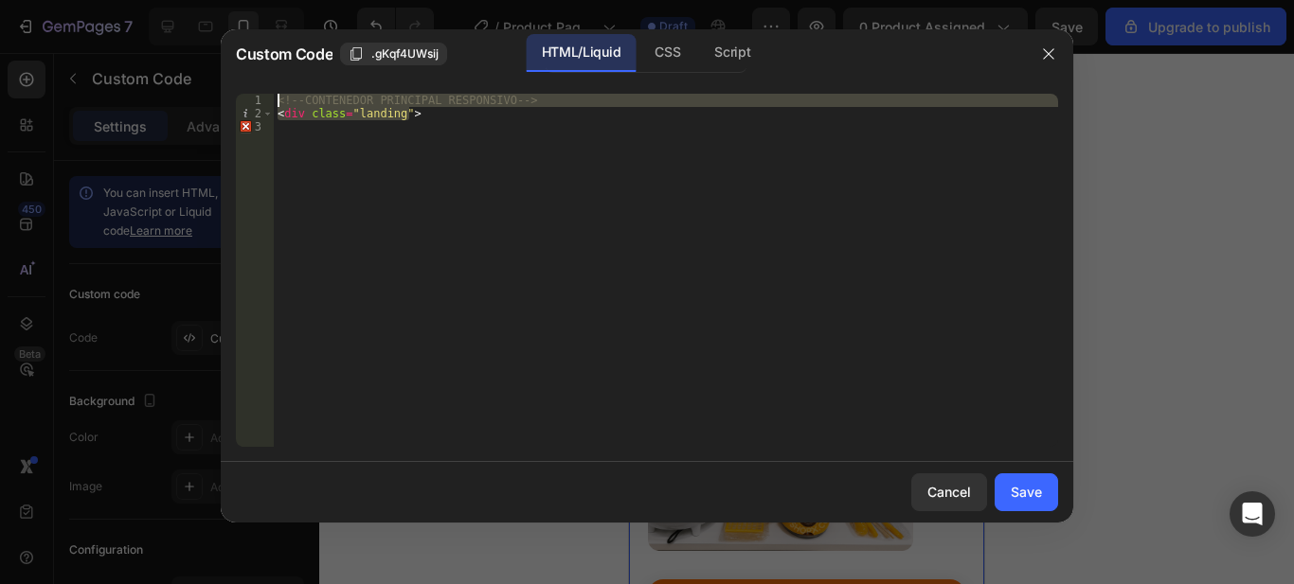
type textarea "<!-- CONTENEDOR PRINCIPAL RESPONSIVO --> <div class="landing">"
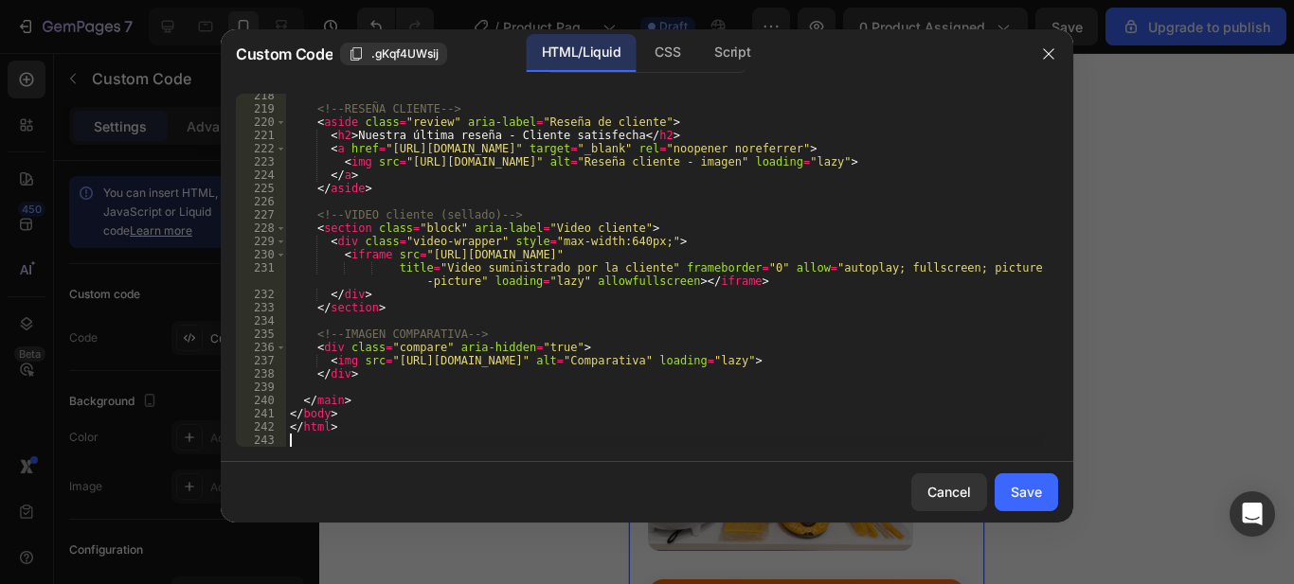
scroll to position [2988, 0]
click at [1032, 490] on div "Save" at bounding box center [1026, 492] width 31 height 20
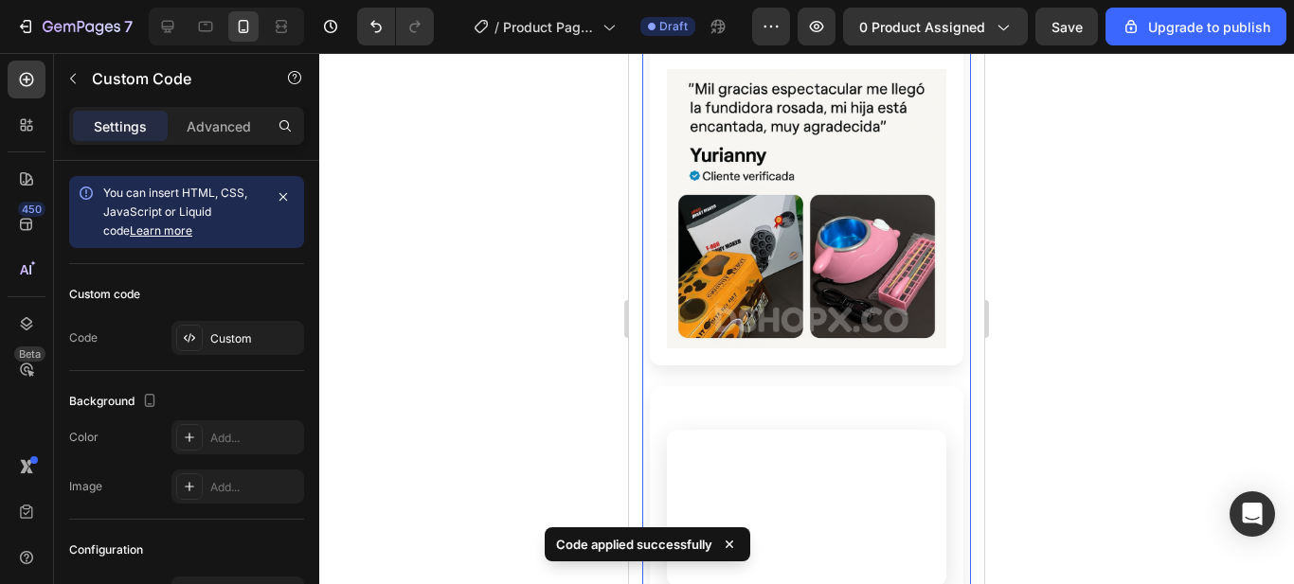
scroll to position [1243, 0]
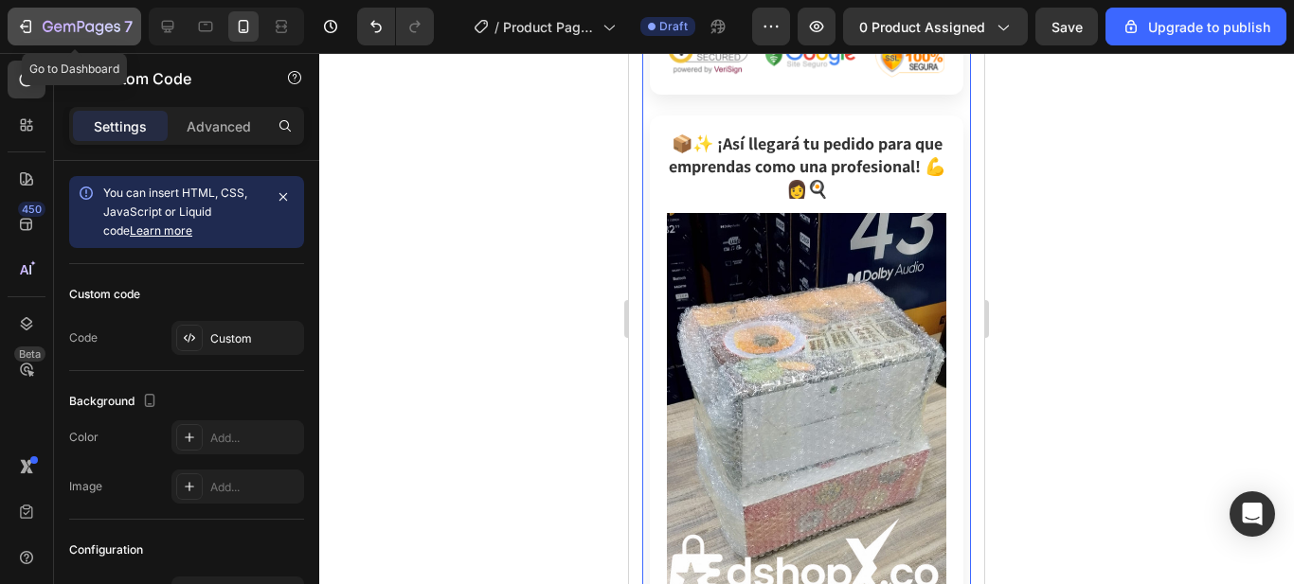
click at [33, 27] on icon "button" at bounding box center [25, 26] width 19 height 19
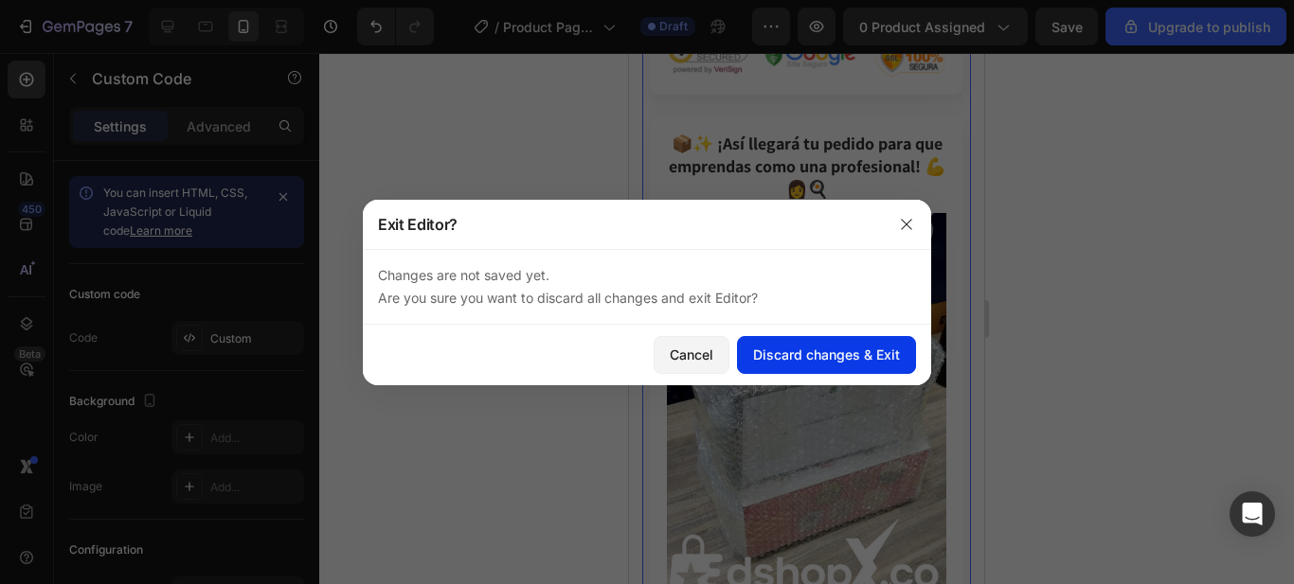
click at [788, 353] on div "Discard changes & Exit" at bounding box center [826, 355] width 147 height 20
